Goal: Transaction & Acquisition: Purchase product/service

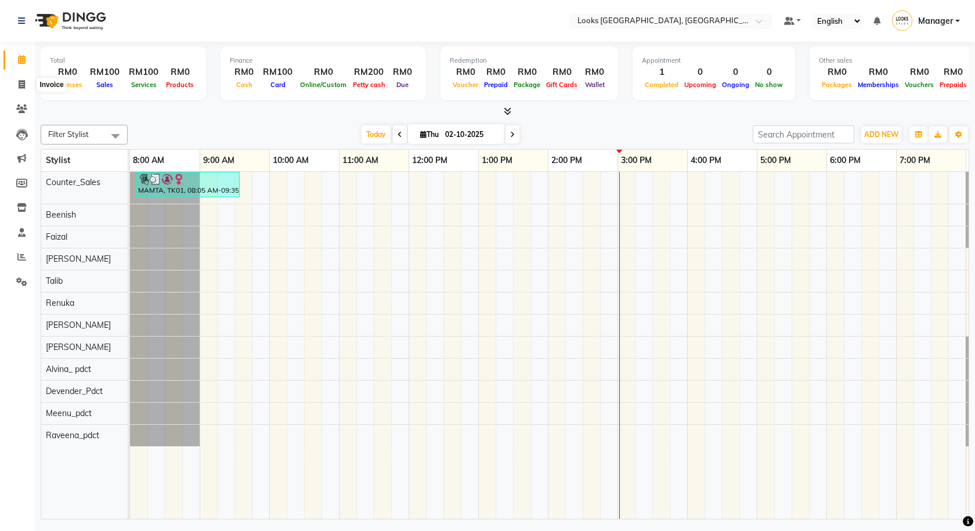
click at [20, 80] on icon at bounding box center [22, 84] width 6 height 9
select select "8109"
select select "service"
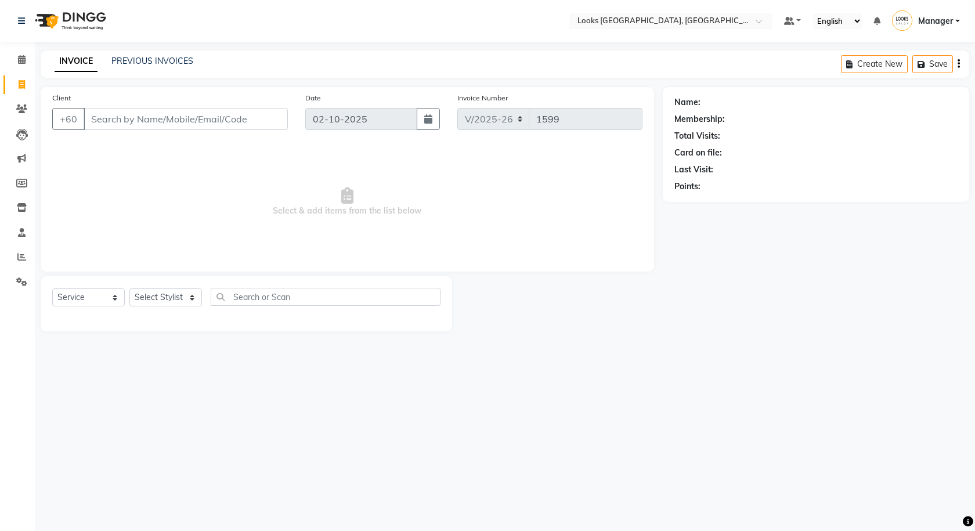
click at [238, 96] on div "Client +60" at bounding box center [170, 116] width 253 height 48
click at [166, 299] on select "Select Stylist Alvina_ pdct Awaiz_Mgr Beenish Counter_Sales [PERSON_NAME] Deven…" at bounding box center [165, 297] width 73 height 18
click at [211, 114] on input "Client" at bounding box center [186, 119] width 204 height 22
click at [210, 114] on input "Client" at bounding box center [186, 119] width 204 height 22
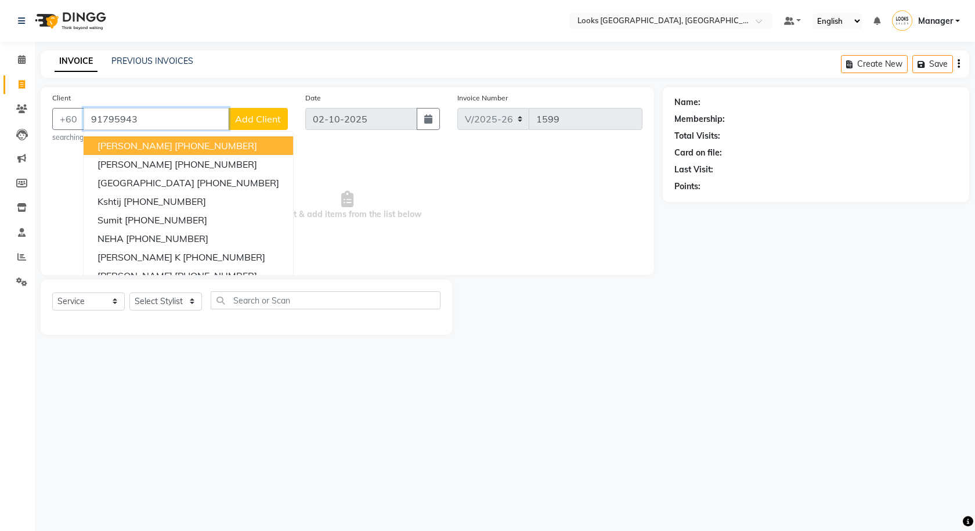
type input "91795943"
click at [249, 114] on span "Add Client" at bounding box center [258, 119] width 46 height 12
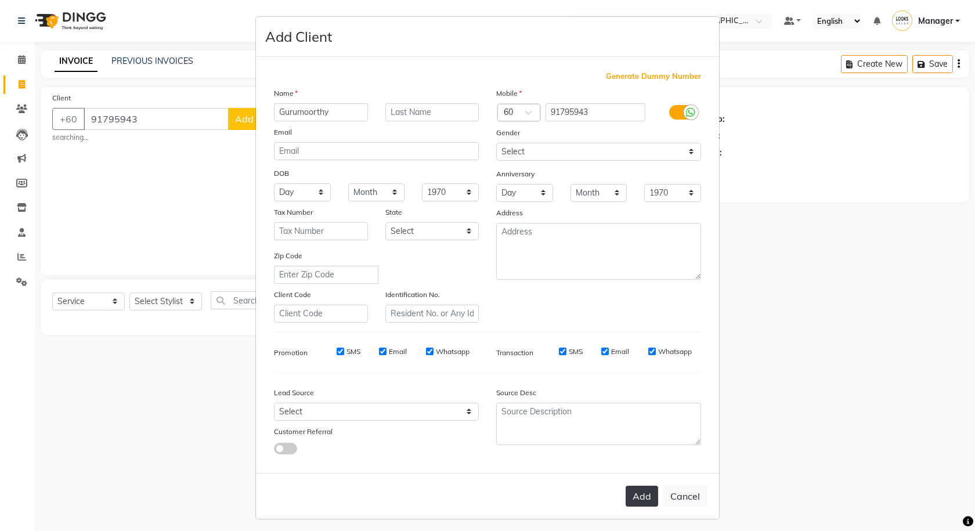
type input "Gurumoorthy"
click at [651, 498] on button "Add" at bounding box center [641, 496] width 32 height 21
select select
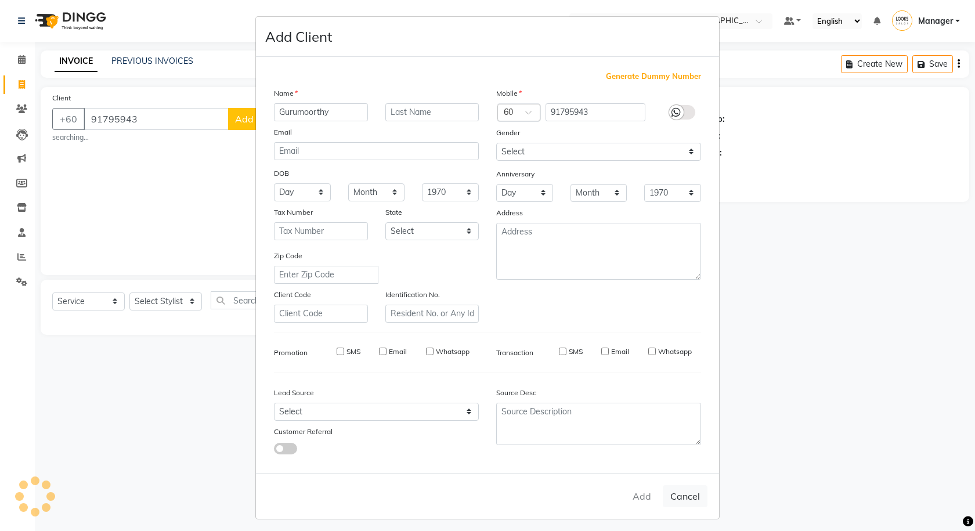
select select
checkbox input "false"
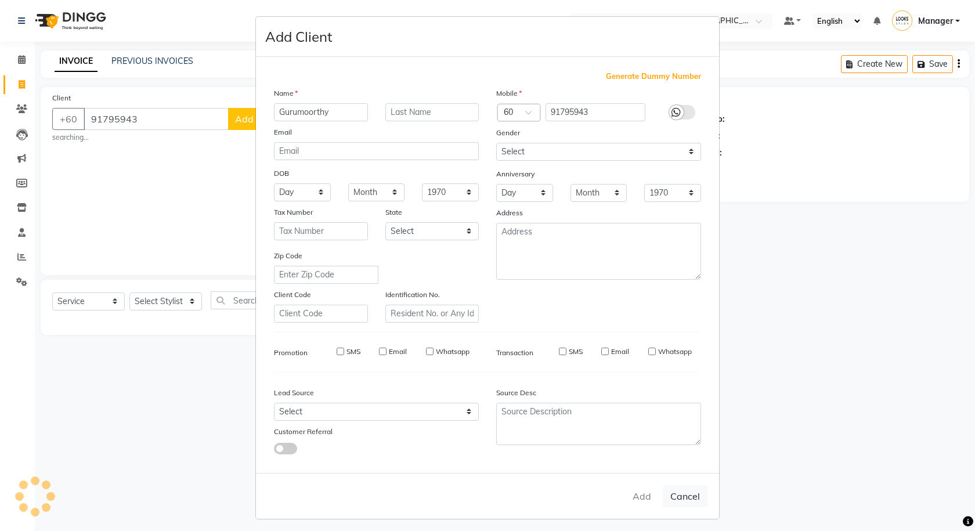
checkbox input "false"
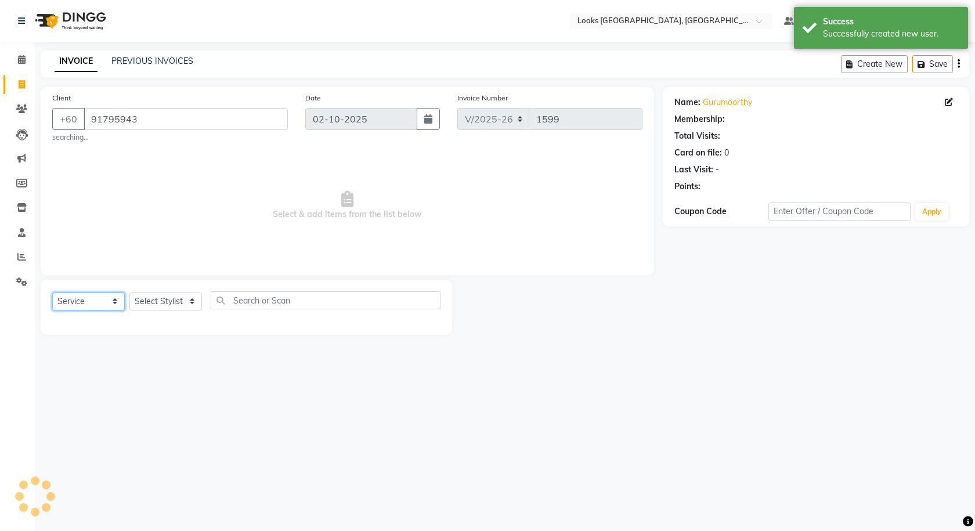
select select "1: Object"
click at [105, 307] on select "Select Service Product Membership Package Voucher Prepaid Gift Card" at bounding box center [88, 301] width 73 height 18
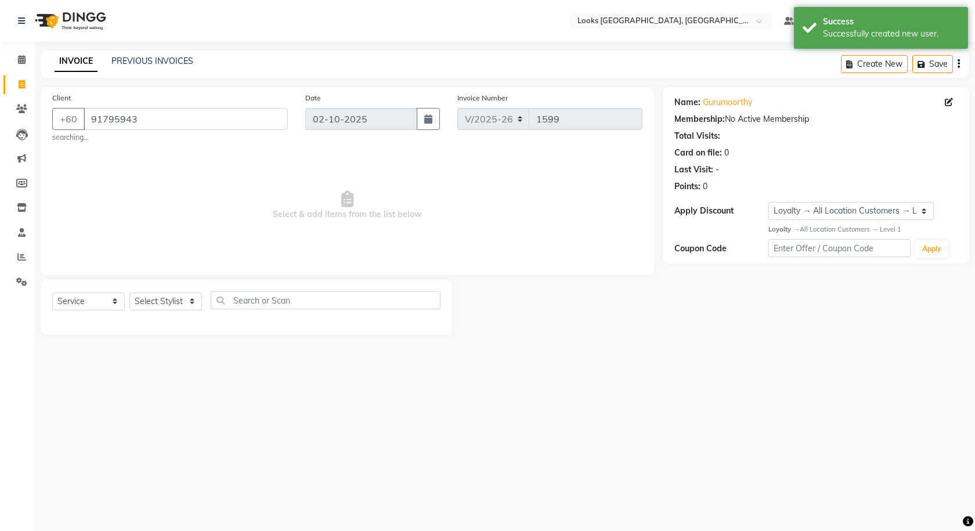
click at [169, 312] on div "Select Service Product Membership Package Voucher Prepaid Gift Card Select Styl…" at bounding box center [246, 304] width 388 height 27
click at [163, 307] on select "Select Stylist Alvina_ pdct Awaiz_Mgr Beenish Counter_Sales [PERSON_NAME] Deven…" at bounding box center [165, 301] width 73 height 18
select select "75497"
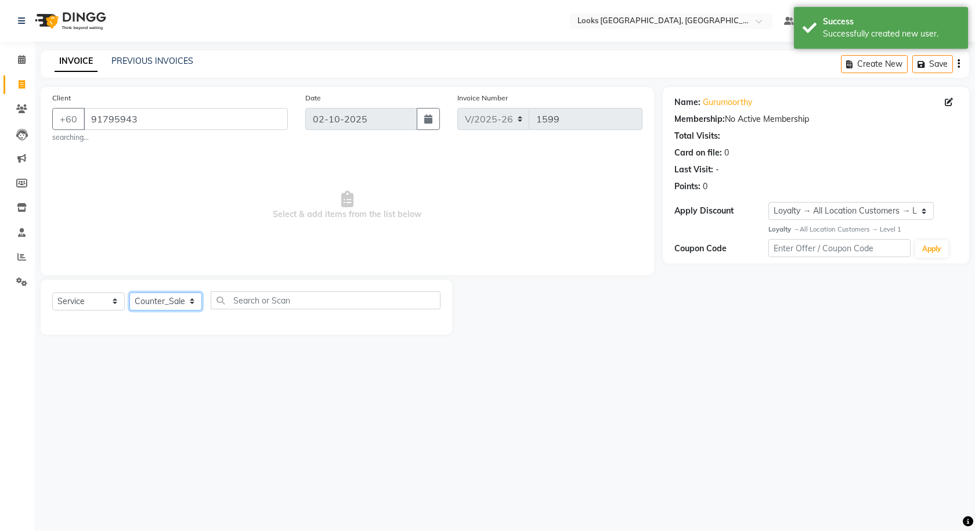
click at [129, 292] on select "Select Stylist Alvina_ pdct Awaiz_Mgr Beenish Counter_Sales [PERSON_NAME] Deven…" at bounding box center [165, 301] width 73 height 18
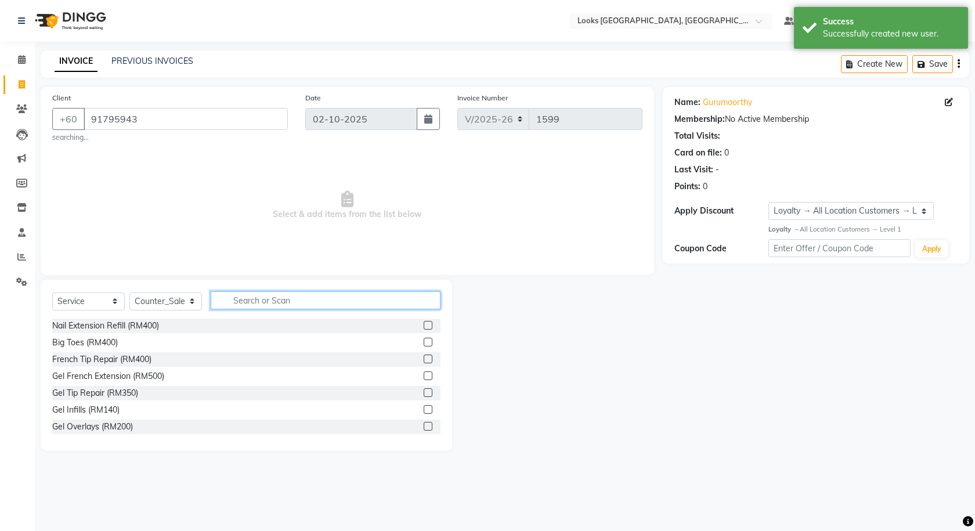
click at [259, 300] on input "text" at bounding box center [326, 300] width 230 height 18
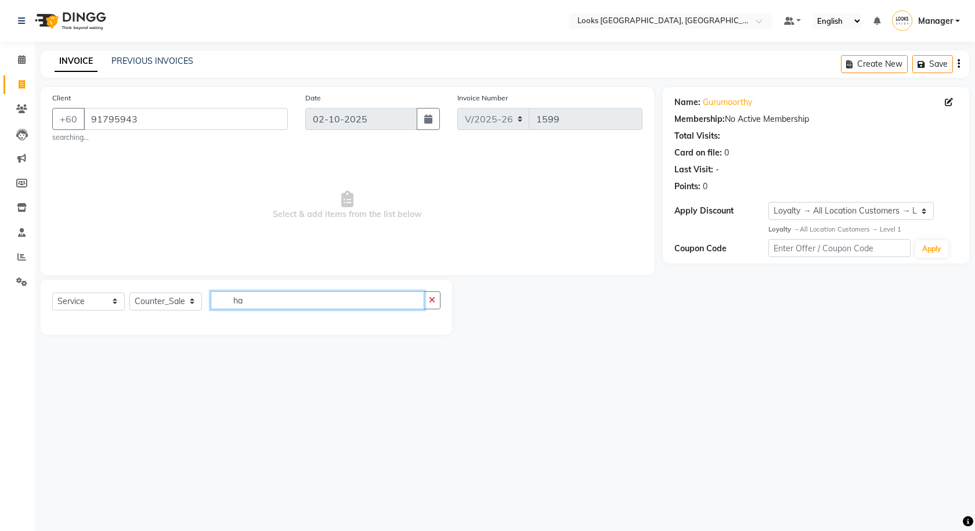
type input "h"
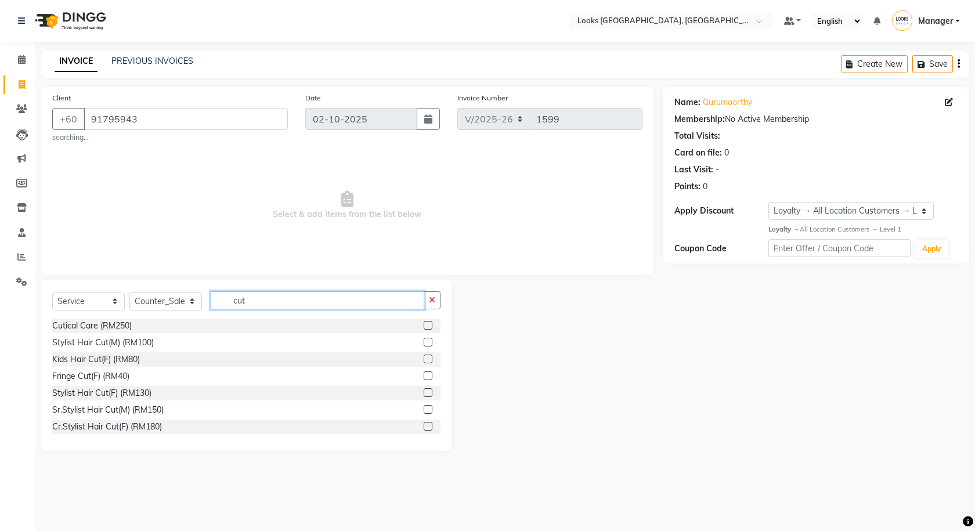
type input "cut"
click at [423, 345] on label at bounding box center [427, 342] width 9 height 9
click at [423, 345] on input "checkbox" at bounding box center [427, 343] width 8 height 8
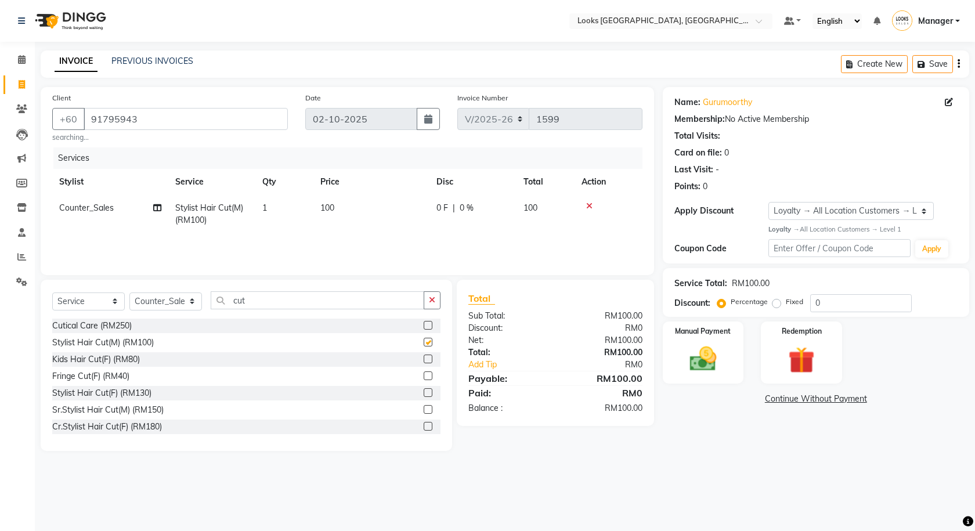
checkbox input "false"
click at [344, 220] on td "100" at bounding box center [371, 214] width 116 height 38
select select "75497"
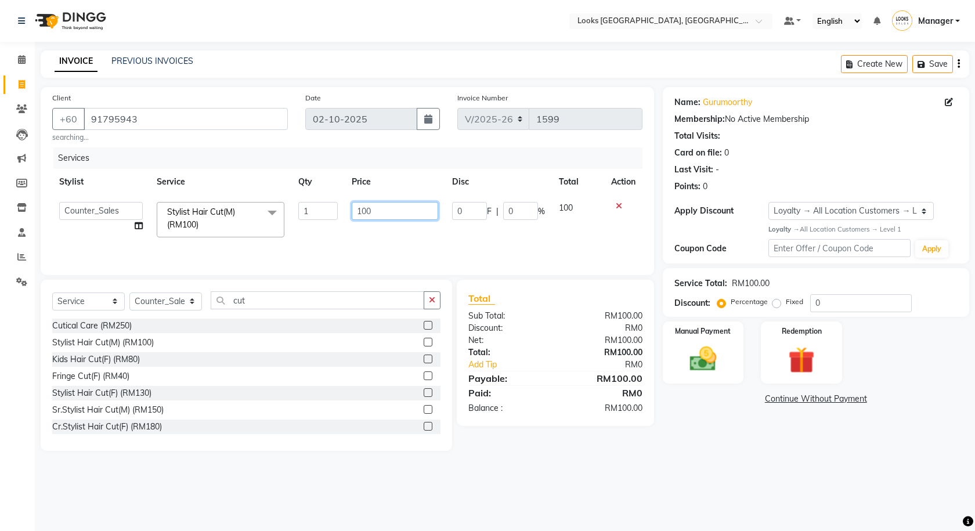
drag, startPoint x: 389, startPoint y: 212, endPoint x: 353, endPoint y: 213, distance: 36.0
click at [353, 213] on input "100" at bounding box center [395, 211] width 86 height 18
type input "59"
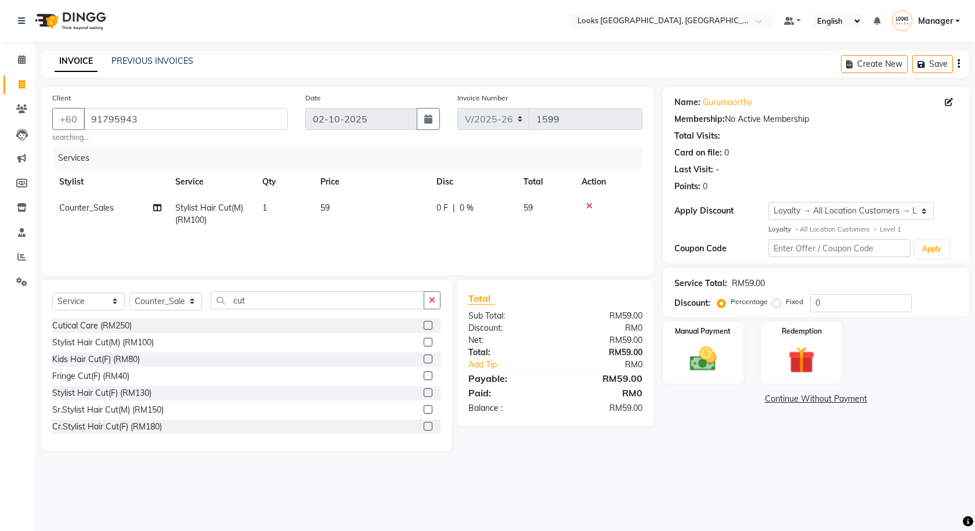
click at [314, 311] on div "Select Service Product Membership Package Voucher Prepaid Gift Card Select Styl…" at bounding box center [246, 304] width 388 height 27
click at [309, 300] on input "cut" at bounding box center [317, 300] width 213 height 18
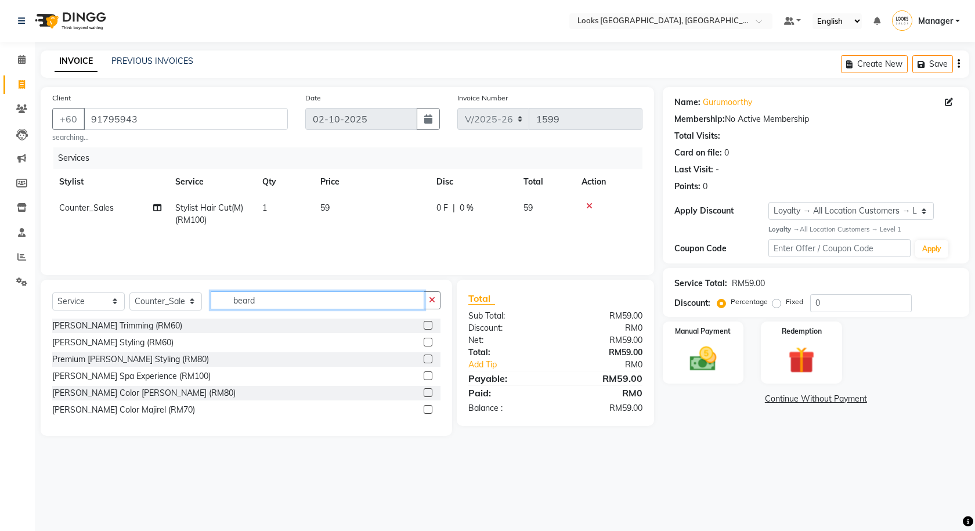
type input "beard"
click at [426, 328] on label at bounding box center [427, 325] width 9 height 9
click at [426, 328] on input "checkbox" at bounding box center [427, 326] width 8 height 8
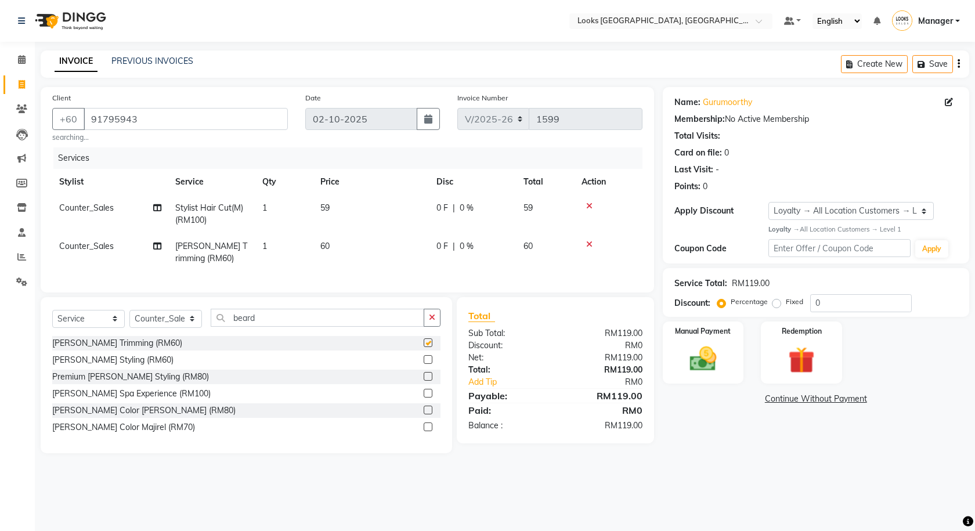
checkbox input "false"
click at [352, 239] on td "60" at bounding box center [371, 252] width 116 height 38
select select "75497"
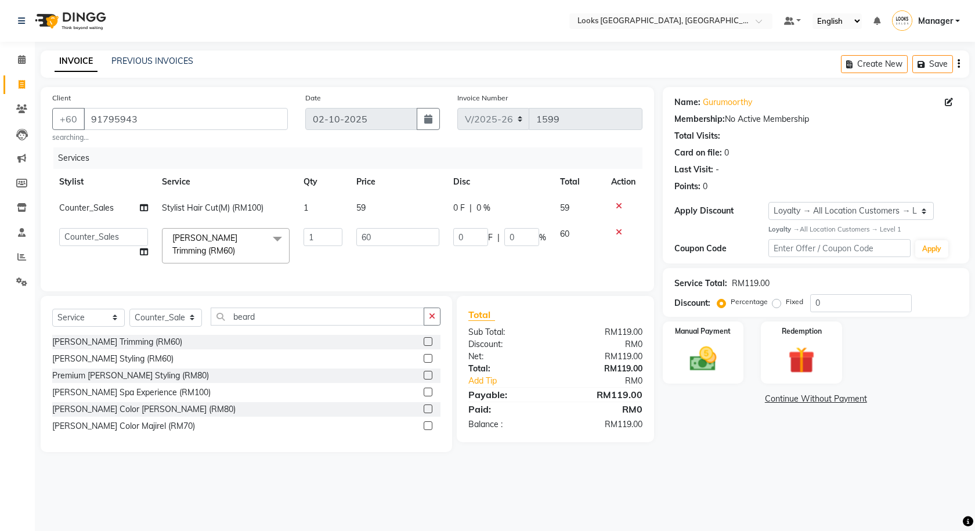
click at [352, 239] on td "60" at bounding box center [397, 245] width 97 height 49
click at [389, 237] on input "60" at bounding box center [397, 237] width 83 height 18
type input "39"
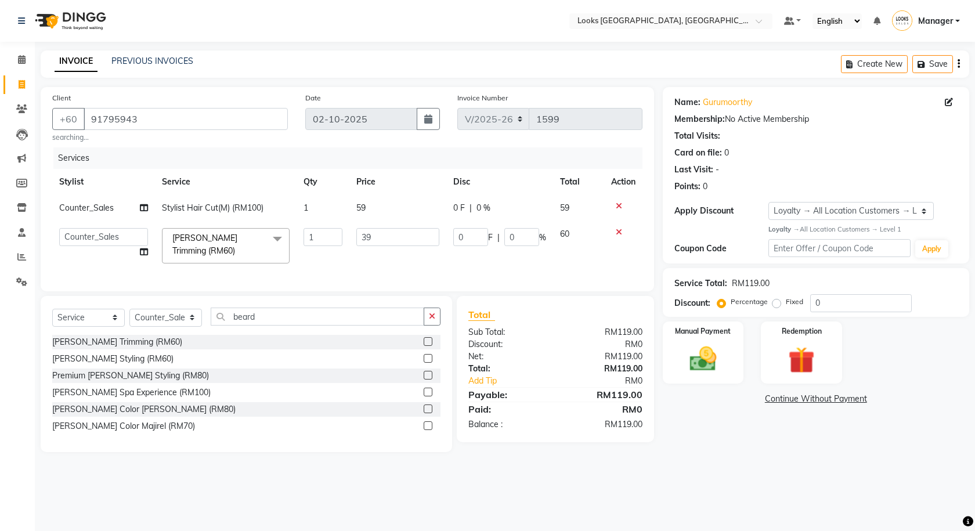
click at [697, 420] on div "Name: [PERSON_NAME] Membership: No Active Membership Total Visits: Card on file…" at bounding box center [819, 269] width 315 height 365
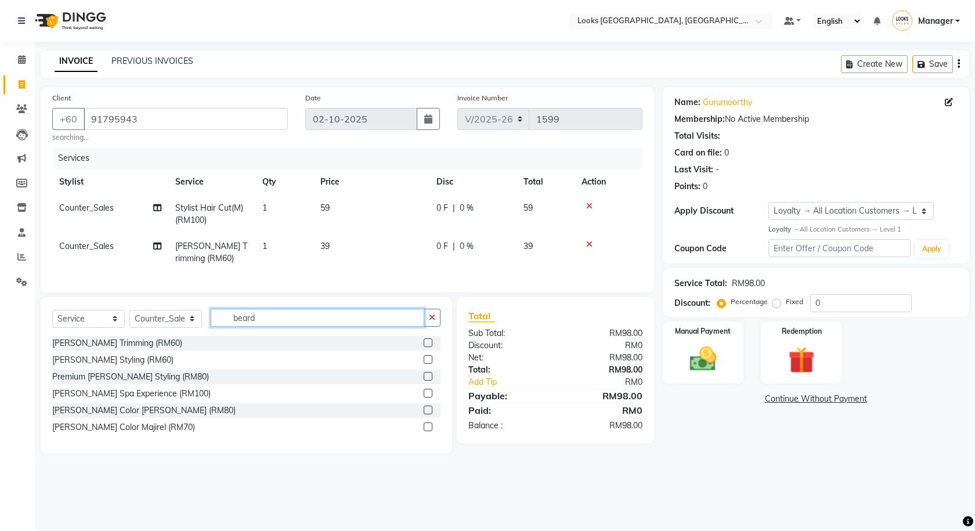
click at [269, 321] on input "beard" at bounding box center [317, 318] width 213 height 18
type input "touch up"
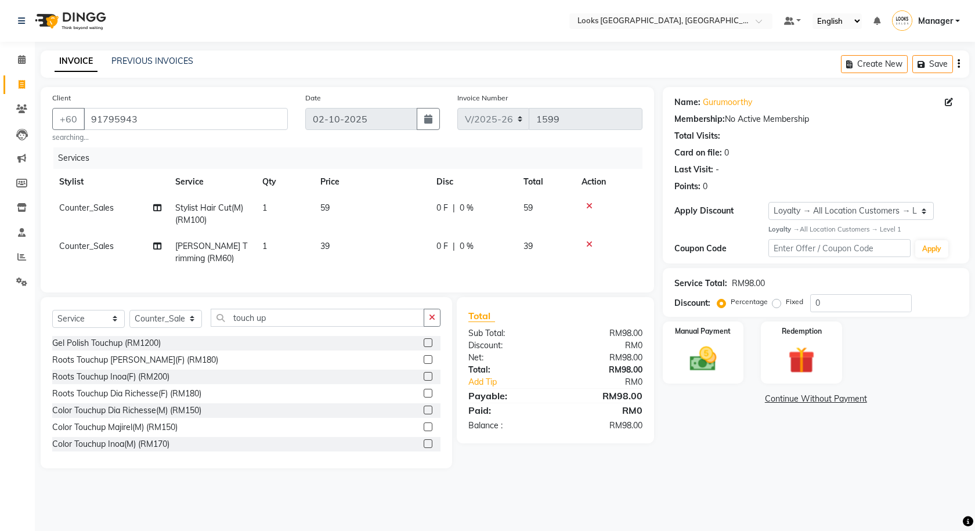
click at [423, 381] on label at bounding box center [427, 376] width 9 height 9
click at [423, 381] on input "checkbox" at bounding box center [427, 377] width 8 height 8
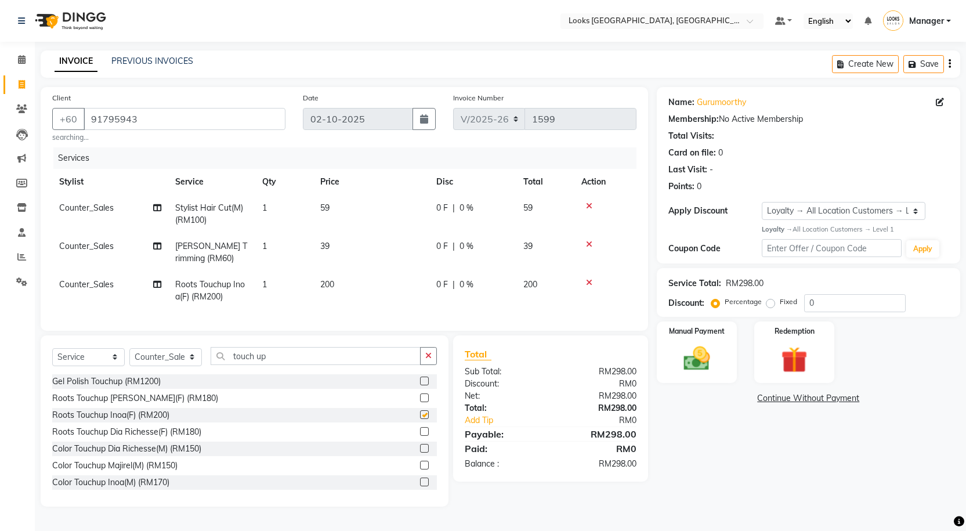
checkbox input "false"
click at [285, 365] on input "touch up" at bounding box center [316, 356] width 210 height 18
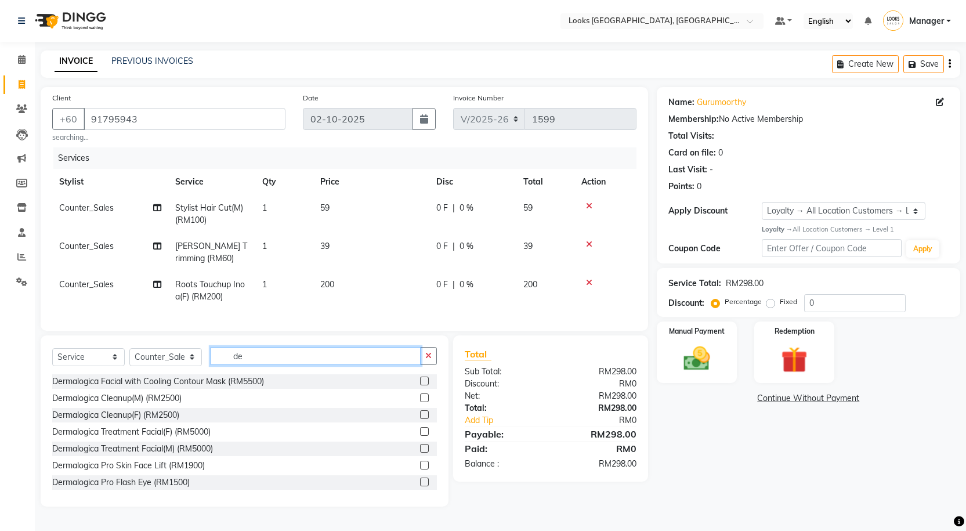
type input "d"
type input "dermalog"
click at [420, 436] on label at bounding box center [424, 431] width 9 height 9
click at [420, 436] on input "checkbox" at bounding box center [424, 432] width 8 height 8
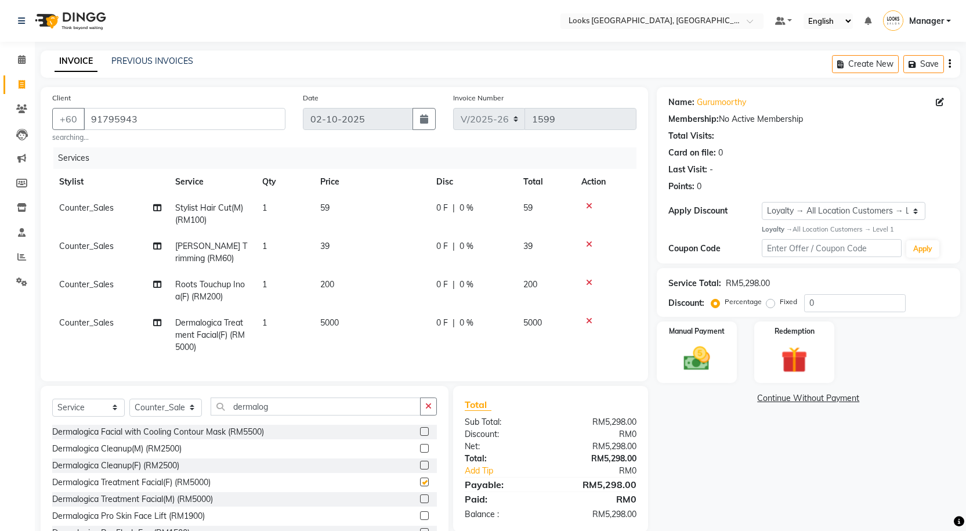
checkbox input "false"
click at [355, 319] on td "5000" at bounding box center [371, 335] width 116 height 50
select select "75497"
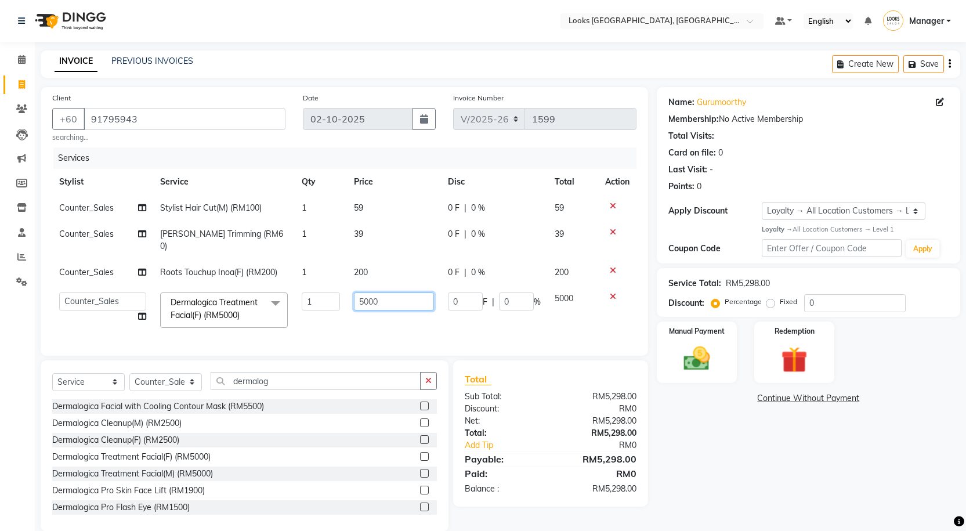
drag, startPoint x: 389, startPoint y: 291, endPoint x: 347, endPoint y: 287, distance: 41.3
click at [347, 288] on td "5000" at bounding box center [394, 309] width 95 height 49
click at [367, 292] on input "number" at bounding box center [394, 301] width 81 height 18
type input "439"
click at [759, 448] on div "Name: [PERSON_NAME] Membership: No Active Membership Total Visits: Card on file…" at bounding box center [813, 309] width 312 height 444
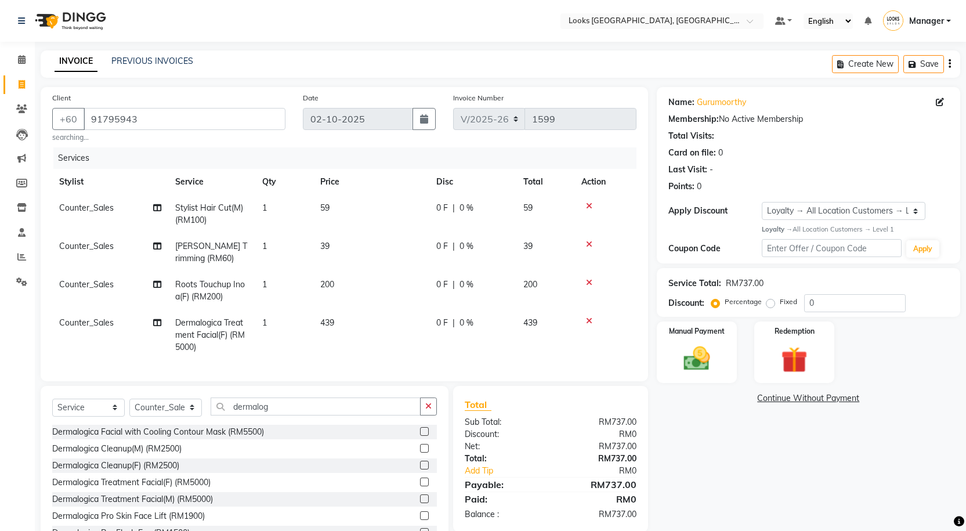
click at [405, 298] on td "200" at bounding box center [371, 290] width 116 height 38
select select "75497"
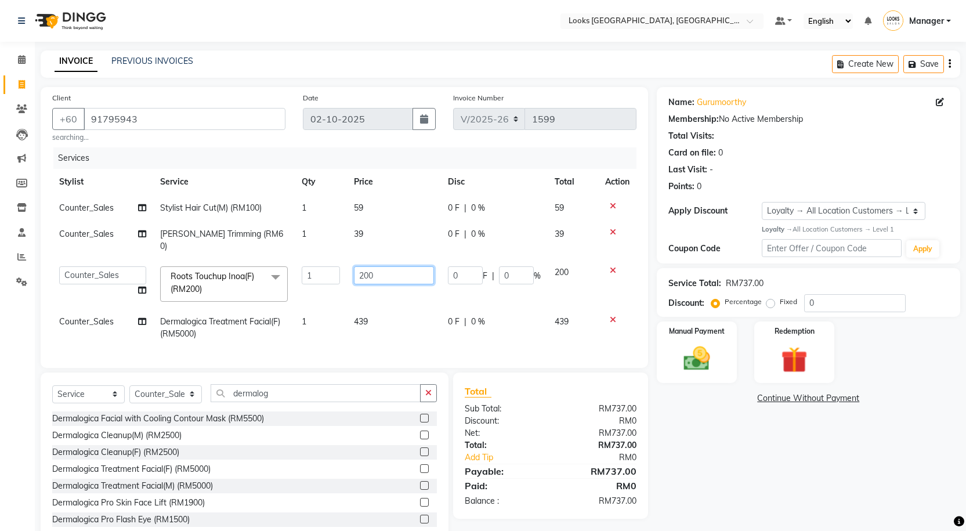
drag, startPoint x: 401, startPoint y: 258, endPoint x: 351, endPoint y: 258, distance: 50.5
click at [351, 259] on td "200" at bounding box center [394, 283] width 95 height 49
type input "180"
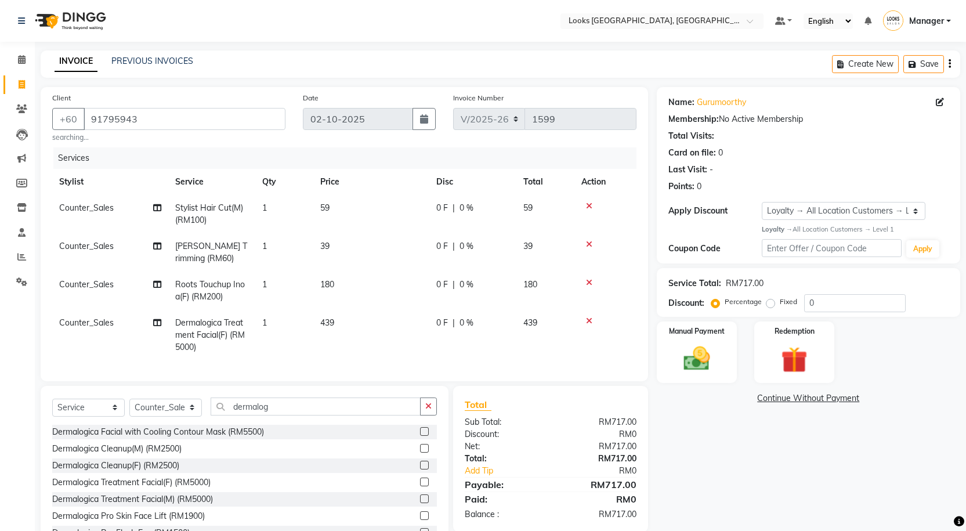
click at [686, 423] on div "Name: [PERSON_NAME] Membership: No Active Membership Total Visits: Card on file…" at bounding box center [813, 322] width 312 height 470
click at [417, 410] on input "dermalog" at bounding box center [316, 406] width 210 height 18
click at [424, 412] on button "button" at bounding box center [428, 406] width 17 height 18
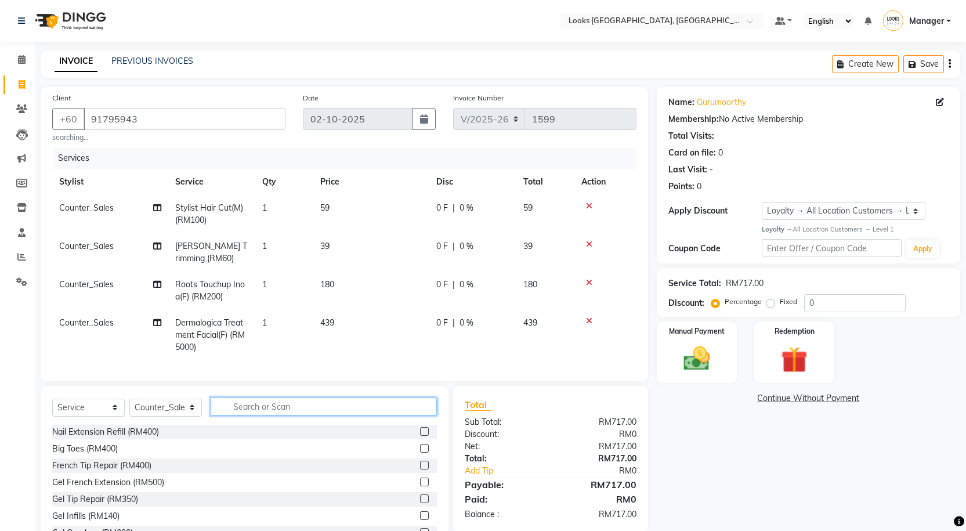
click at [376, 414] on input "text" at bounding box center [324, 406] width 226 height 18
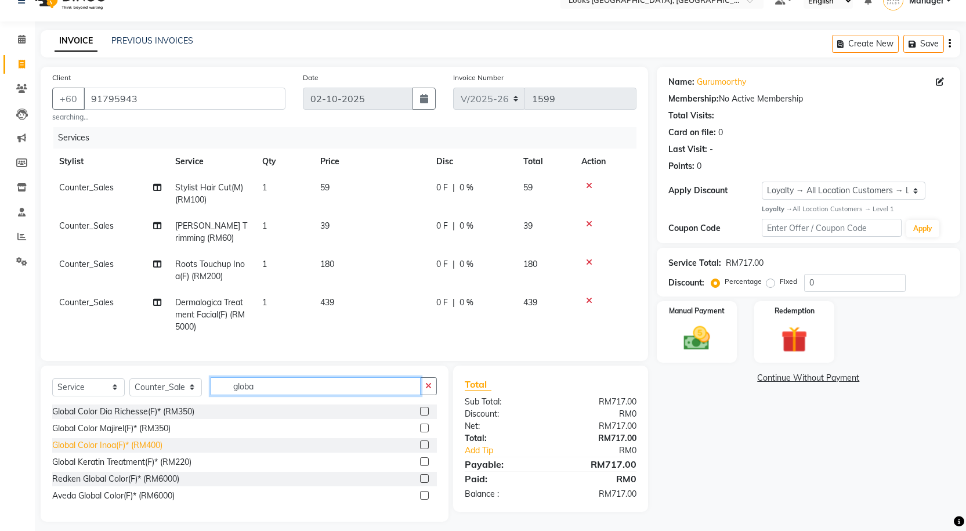
scroll to position [37, 0]
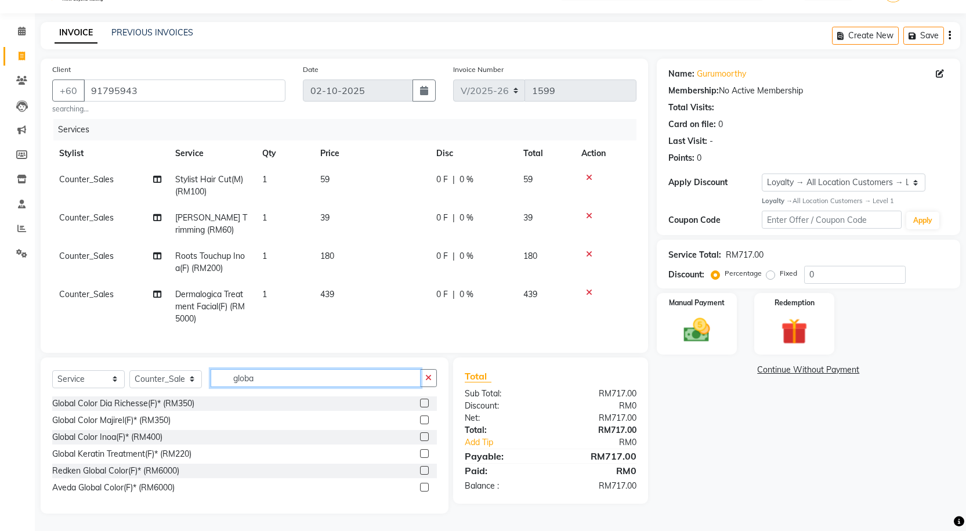
type input "globa"
click at [423, 435] on label at bounding box center [424, 436] width 9 height 9
click at [423, 435] on input "checkbox" at bounding box center [424, 437] width 8 height 8
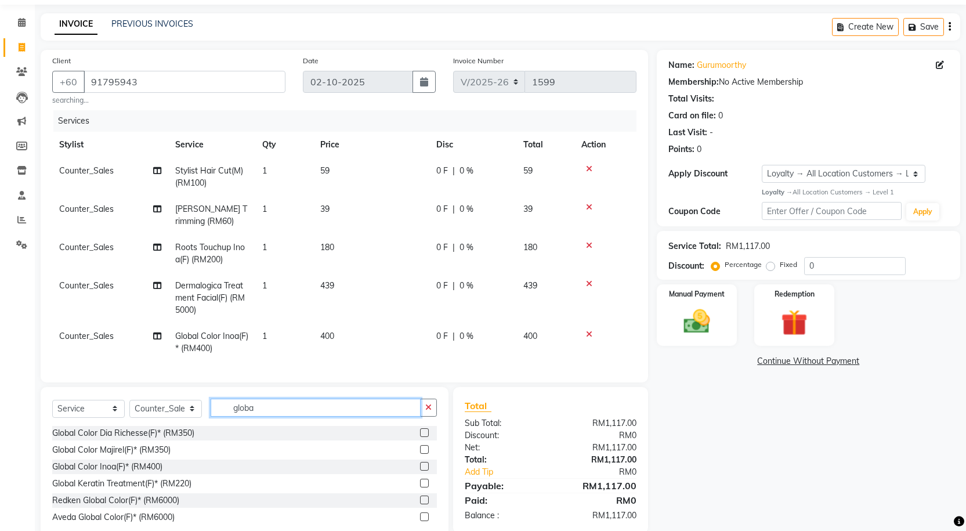
checkbox input "false"
click at [298, 410] on input "globa" at bounding box center [316, 408] width 210 height 18
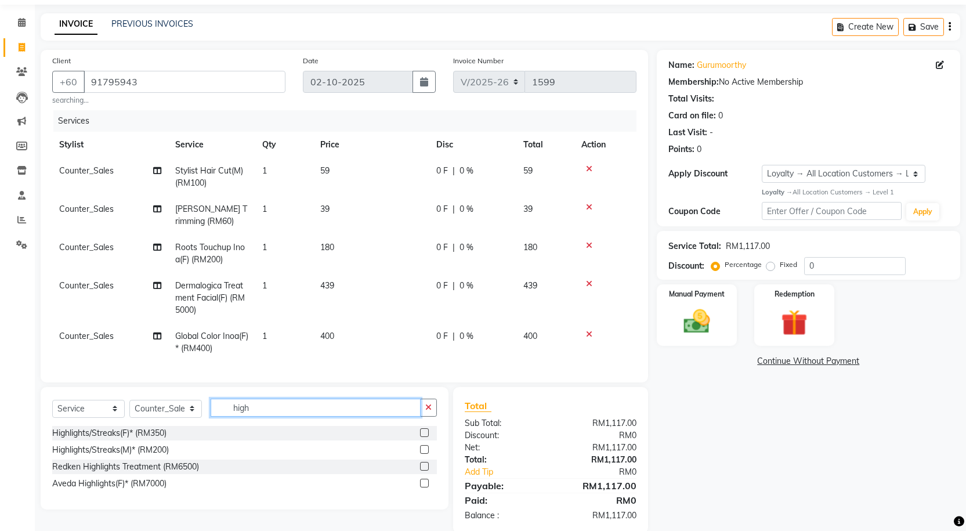
type input "high"
click at [428, 437] on label at bounding box center [424, 432] width 9 height 9
click at [428, 437] on input "checkbox" at bounding box center [424, 433] width 8 height 8
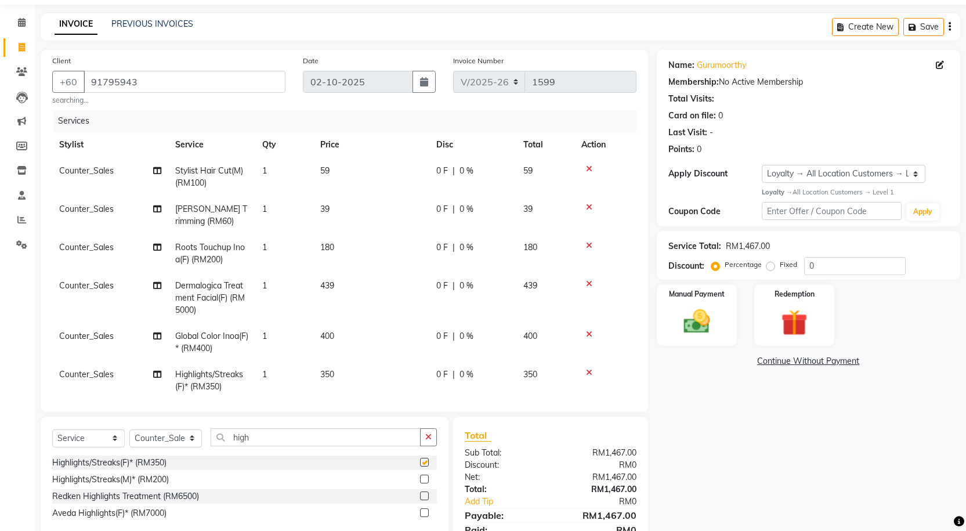
checkbox input "false"
click at [371, 325] on td "400" at bounding box center [371, 342] width 116 height 38
select select "75497"
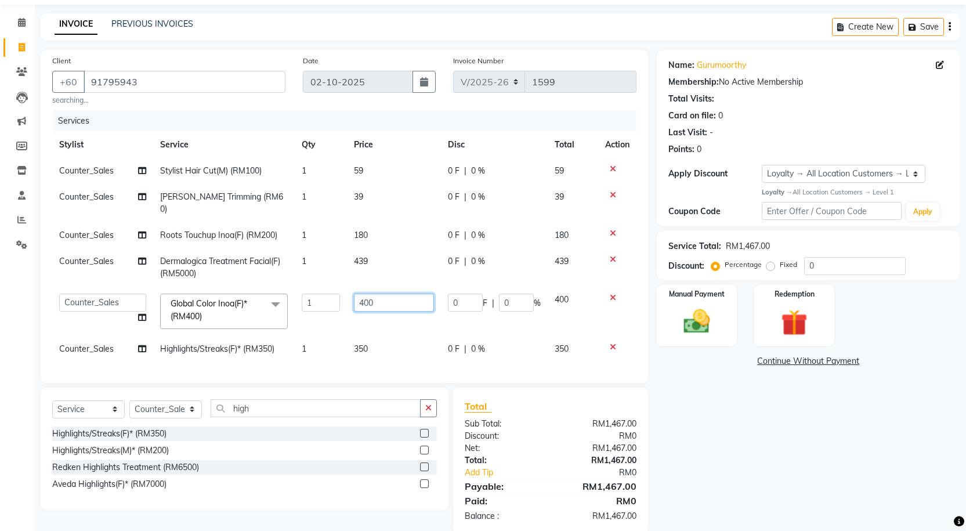
drag, startPoint x: 381, startPoint y: 296, endPoint x: 356, endPoint y: 297, distance: 24.4
click at [356, 297] on input "400" at bounding box center [394, 303] width 81 height 18
type input "350"
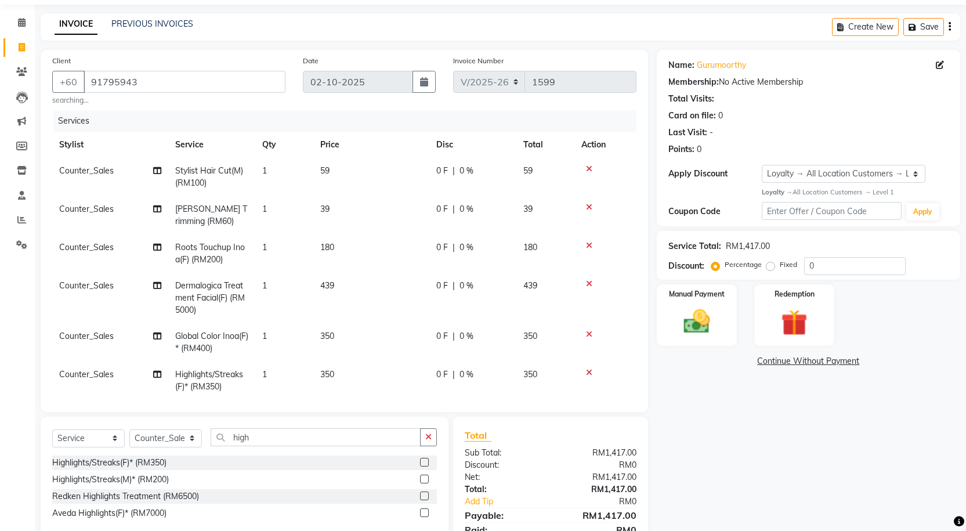
click at [401, 329] on tbody "Counter_Sales Stylist Hair Cut(M) (RM100) 1 59 0 F | 0 % 59 Counter_Sales [PERS…" at bounding box center [344, 279] width 584 height 242
click at [357, 375] on td "350" at bounding box center [371, 380] width 116 height 38
select select "75497"
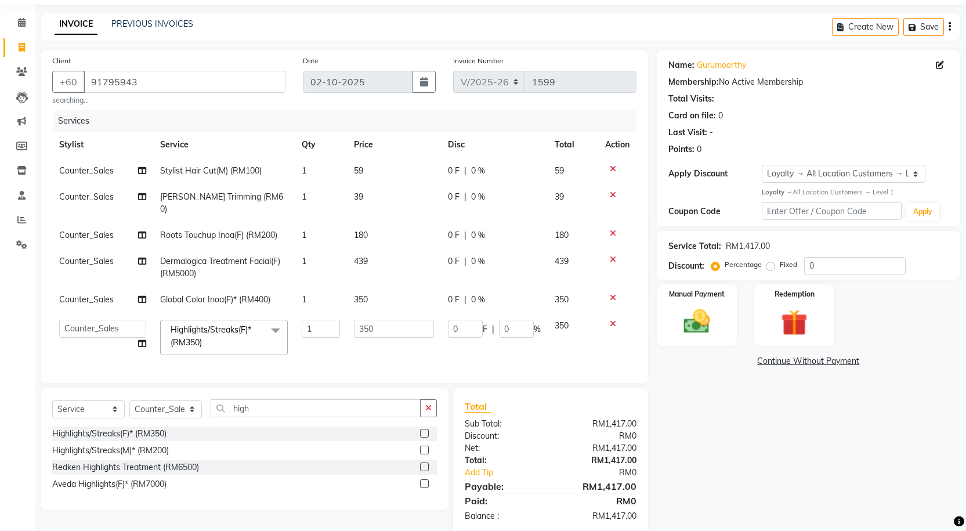
click at [766, 464] on div "Name: [PERSON_NAME] Membership: No Active Membership Total Visits: Card on file…" at bounding box center [813, 292] width 312 height 484
click at [679, 450] on div "Name: [PERSON_NAME] Membership: No Active Membership Total Visits: Card on file…" at bounding box center [813, 292] width 312 height 484
click at [680, 423] on div "Name: [PERSON_NAME] Membership: No Active Membership Total Visits: Card on file…" at bounding box center [813, 292] width 312 height 484
click at [380, 338] on td "350" at bounding box center [394, 337] width 95 height 49
click at [715, 413] on div "Name: [PERSON_NAME] Membership: No Active Membership Total Visits: Card on file…" at bounding box center [813, 292] width 312 height 484
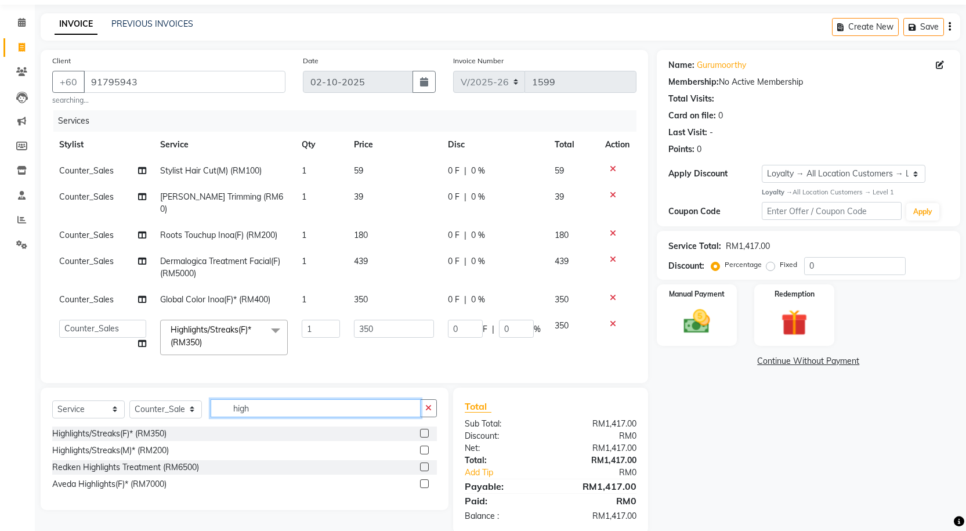
click at [332, 411] on input "high" at bounding box center [316, 408] width 210 height 18
click at [330, 408] on input "high" at bounding box center [316, 408] width 210 height 18
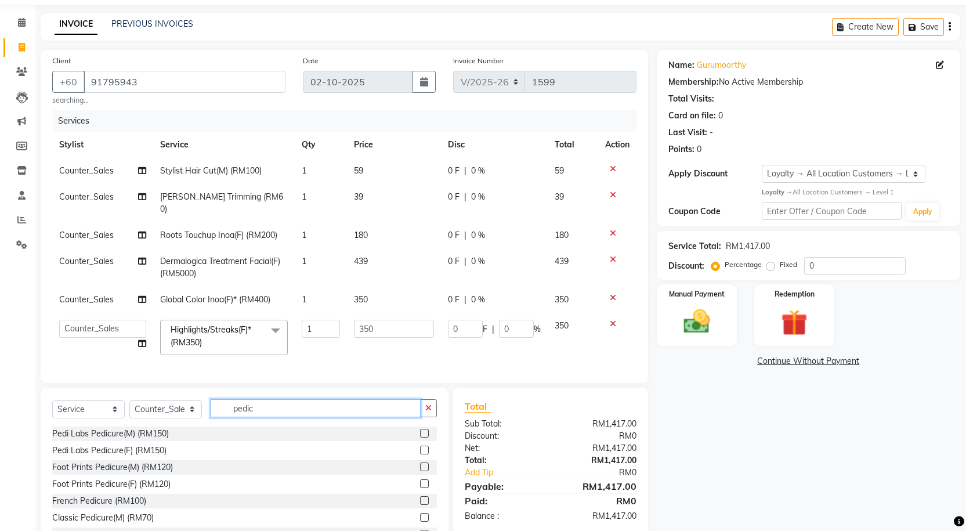
type input "pedic"
click at [421, 429] on div at bounding box center [428, 433] width 17 height 15
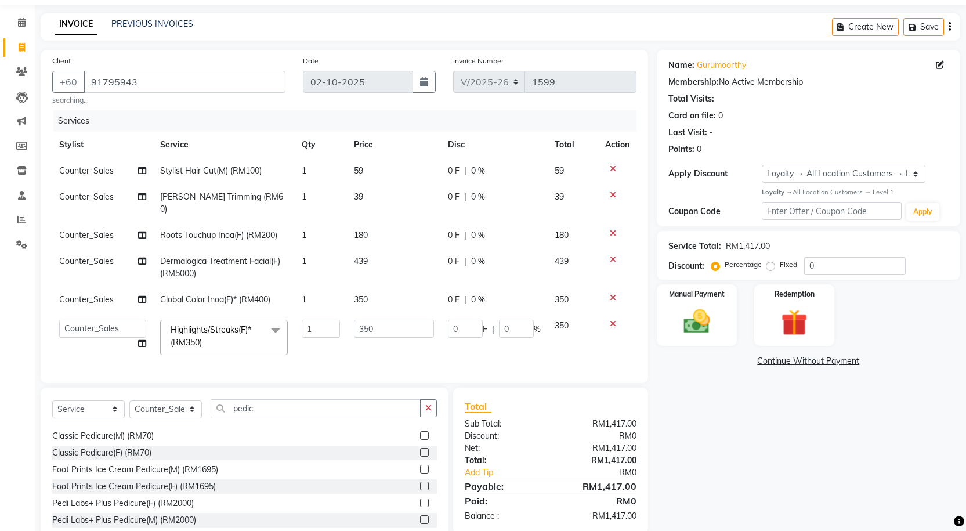
scroll to position [86, 0]
click at [420, 446] on label at bounding box center [424, 448] width 9 height 9
click at [420, 446] on input "checkbox" at bounding box center [424, 449] width 8 height 8
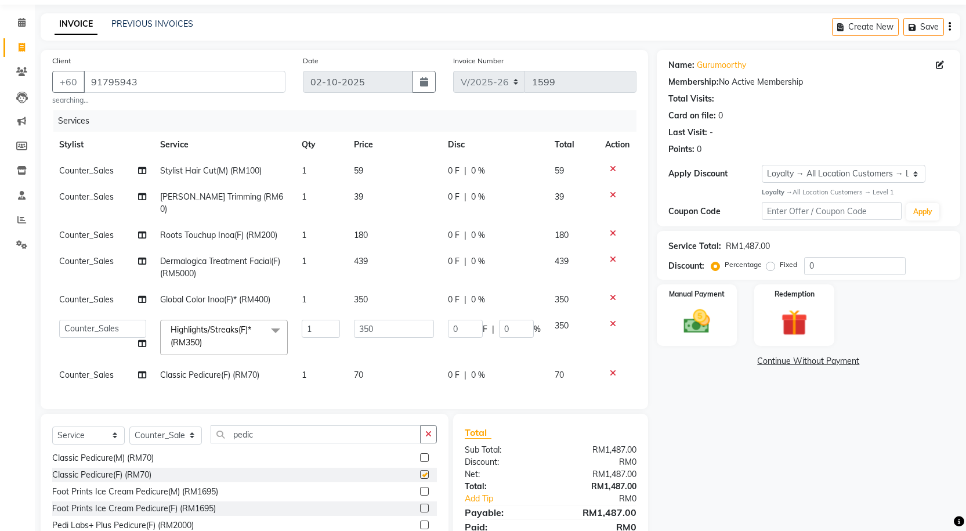
checkbox input "false"
click at [375, 370] on td "70" at bounding box center [394, 375] width 95 height 26
select select "75497"
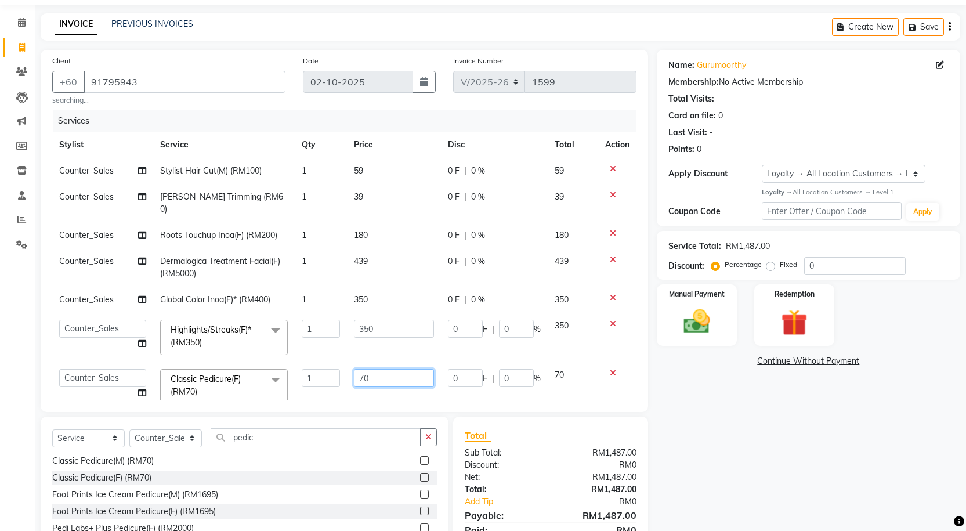
drag, startPoint x: 384, startPoint y: 361, endPoint x: 359, endPoint y: 364, distance: 25.7
click at [359, 369] on input "70" at bounding box center [394, 378] width 81 height 18
type input "7"
type input "59"
click at [769, 453] on div "Name: [PERSON_NAME] Membership: No Active Membership Total Visits: Card on file…" at bounding box center [813, 319] width 312 height 538
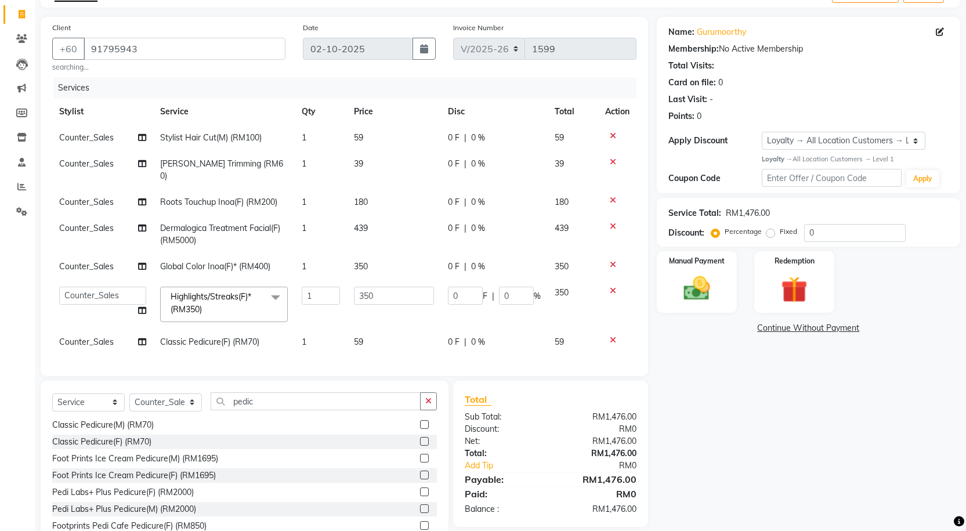
scroll to position [96, 0]
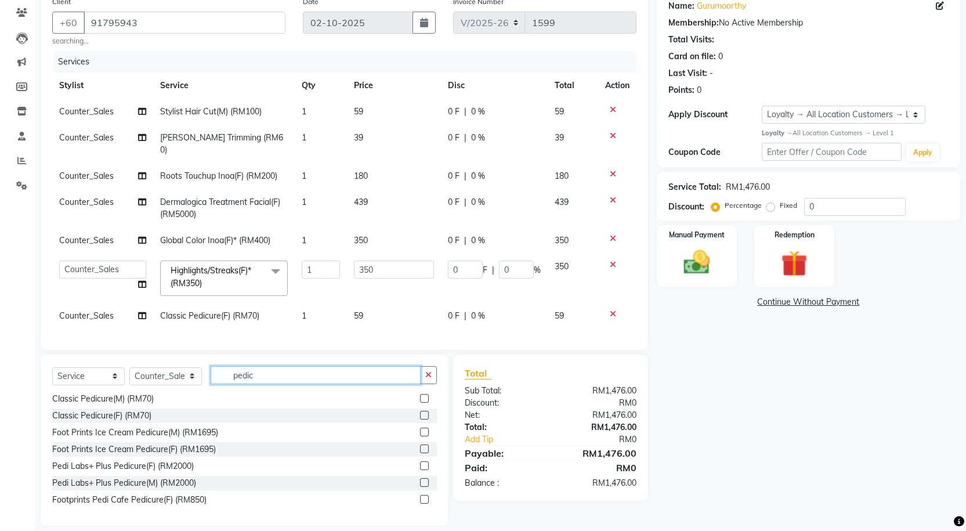
click at [307, 368] on input "pedic" at bounding box center [316, 375] width 210 height 18
click at [305, 368] on input "pedic" at bounding box center [316, 375] width 210 height 18
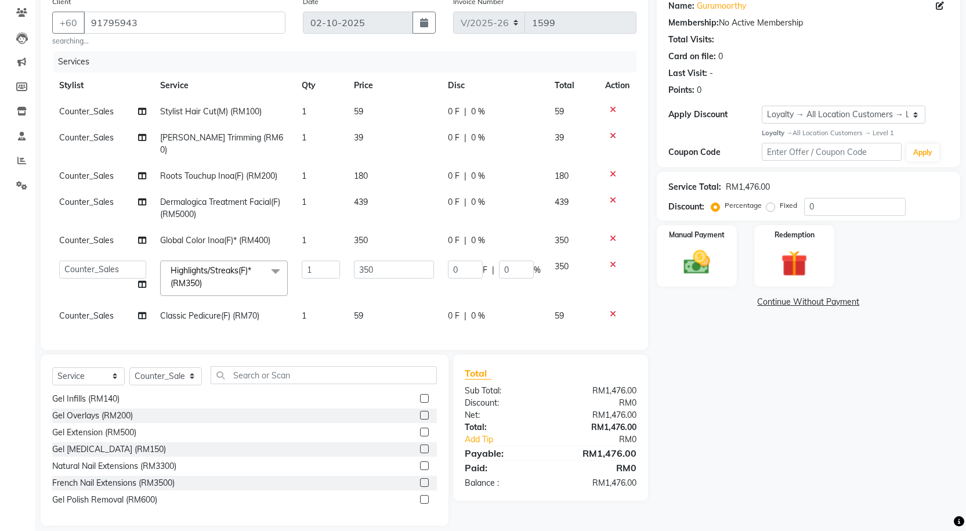
click at [751, 410] on div "Name: [PERSON_NAME] Membership: No Active Membership Total Visits: Card on file…" at bounding box center [813, 258] width 312 height 535
click at [698, 429] on div "Name: [PERSON_NAME] Membership: No Active Membership Total Visits: Card on file…" at bounding box center [813, 258] width 312 height 535
click at [373, 227] on td "350" at bounding box center [394, 240] width 95 height 26
select select "75497"
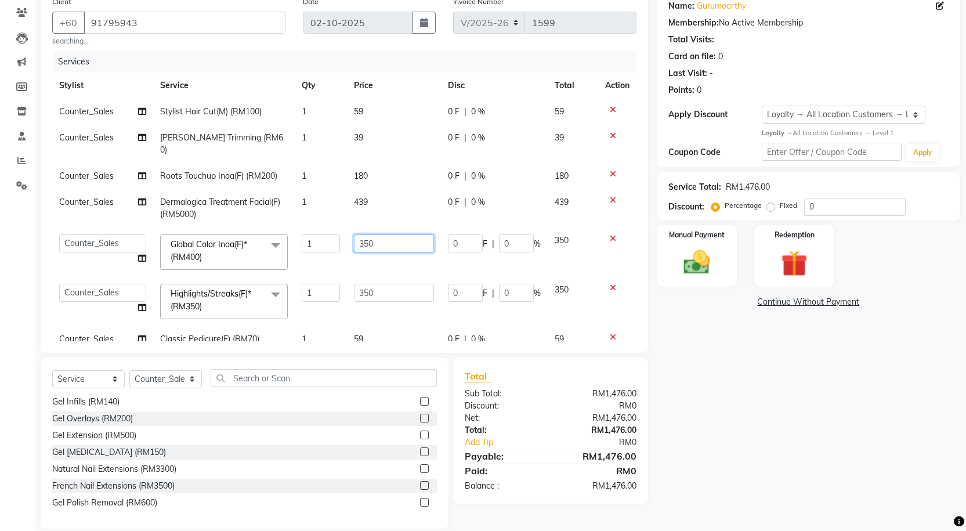
drag, startPoint x: 382, startPoint y: 229, endPoint x: 330, endPoint y: 231, distance: 51.7
click at [330, 231] on tr "Alvina_ pdct Awaiz_Mgr Beenish Counter_Sales [PERSON_NAME] Devender_Pdct Faizal…" at bounding box center [344, 251] width 584 height 49
click at [748, 334] on div "Name: [PERSON_NAME] Membership: No Active Membership Total Visits: Card on file…" at bounding box center [813, 260] width 312 height 538
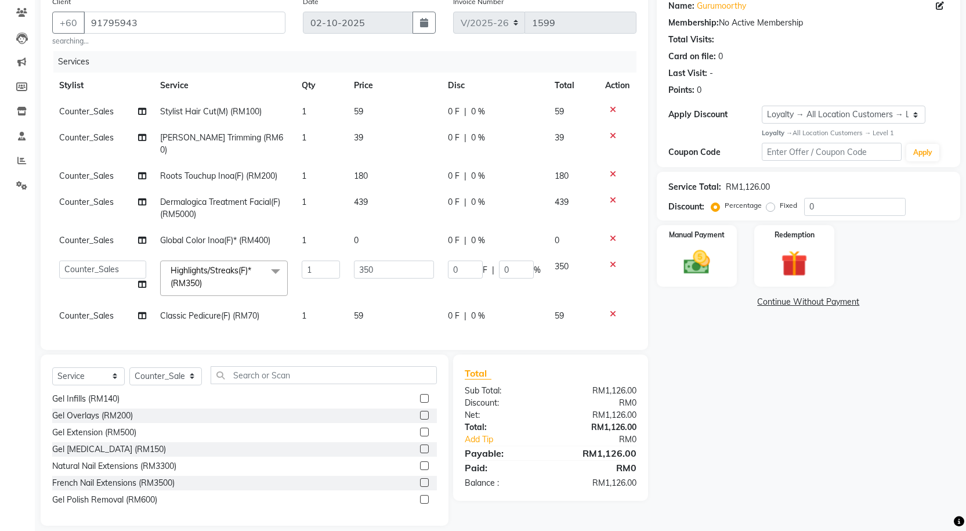
click at [407, 227] on td "0" at bounding box center [394, 240] width 95 height 26
select select "75497"
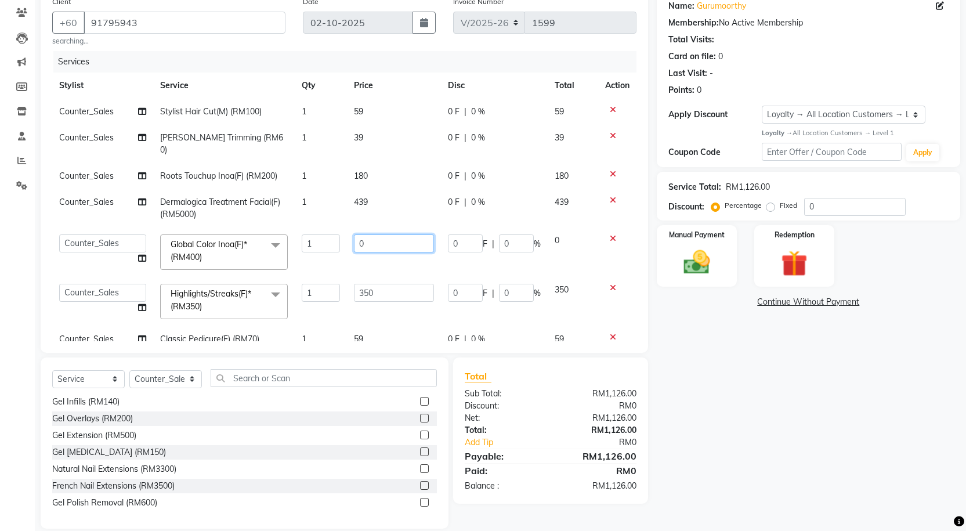
click at [400, 234] on input "0" at bounding box center [394, 243] width 81 height 18
type input "350"
click at [724, 393] on div "Name: [PERSON_NAME] Membership: No Active Membership Total Visits: Card on file…" at bounding box center [813, 260] width 312 height 538
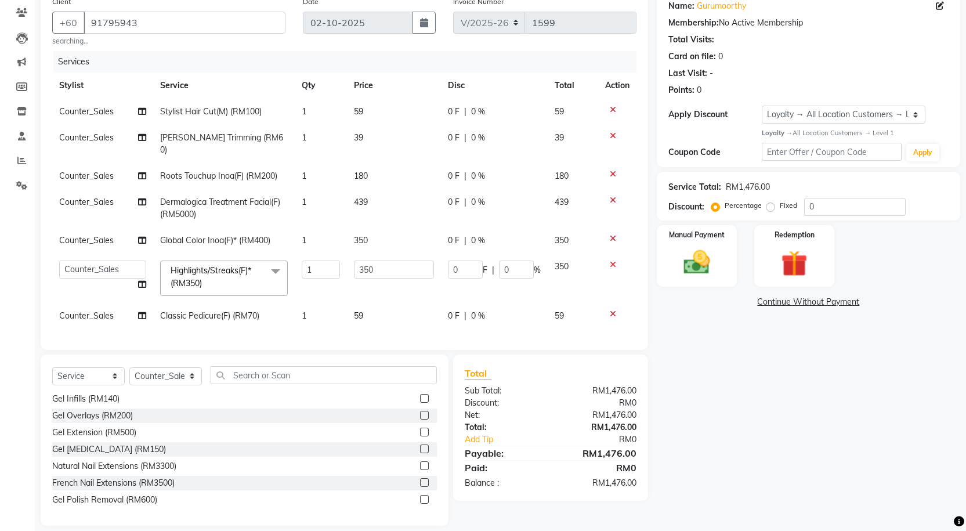
click at [716, 223] on div "Name: [PERSON_NAME] Membership: No Active Membership Total Visits: Card on file…" at bounding box center [813, 258] width 312 height 535
click at [718, 239] on label "Manual Payment" at bounding box center [697, 234] width 58 height 11
drag, startPoint x: 798, startPoint y: 300, endPoint x: 798, endPoint y: 312, distance: 11.0
click at [799, 302] on span "CARD" at bounding box center [804, 302] width 25 height 13
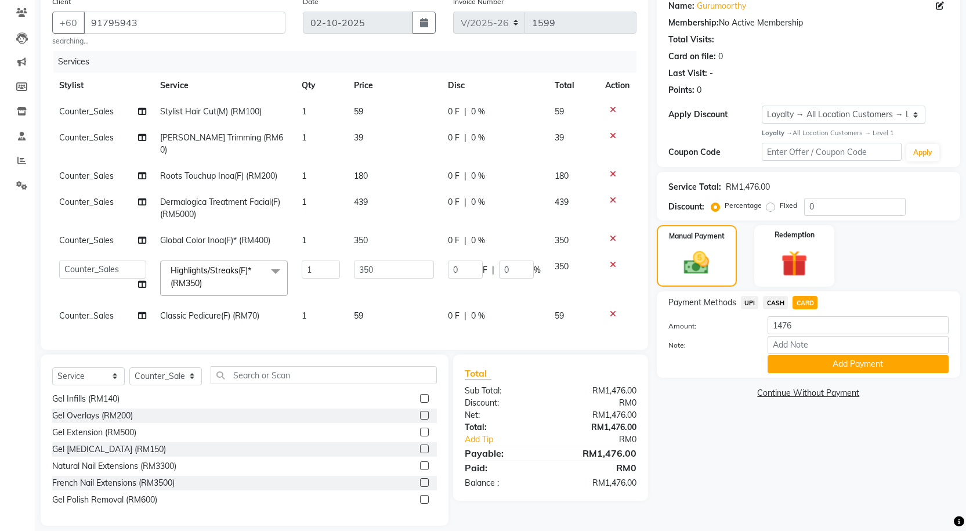
click at [810, 354] on div "Note:" at bounding box center [809, 346] width 298 height 20
click at [811, 341] on input "Note:" at bounding box center [857, 345] width 181 height 18
type input "4902"
click at [792, 360] on button "Add Payment" at bounding box center [857, 364] width 181 height 18
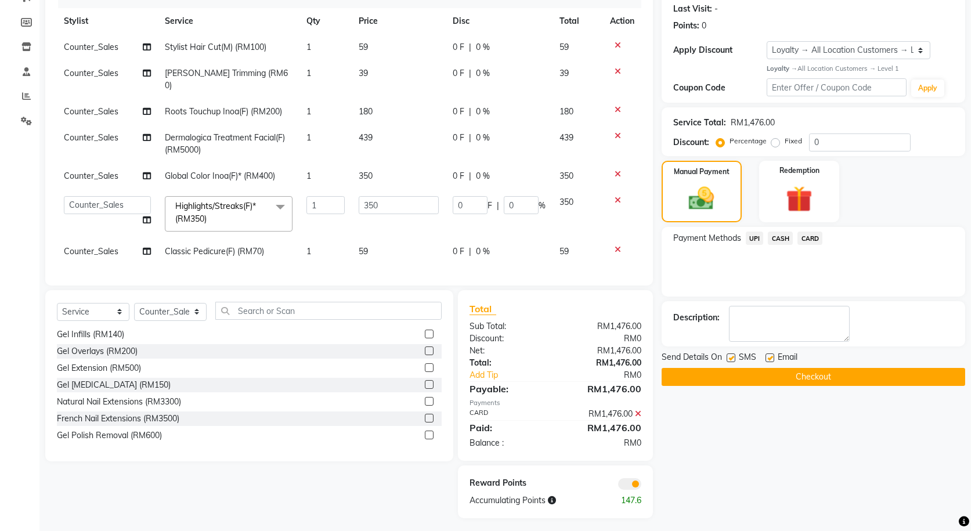
scroll to position [162, 0]
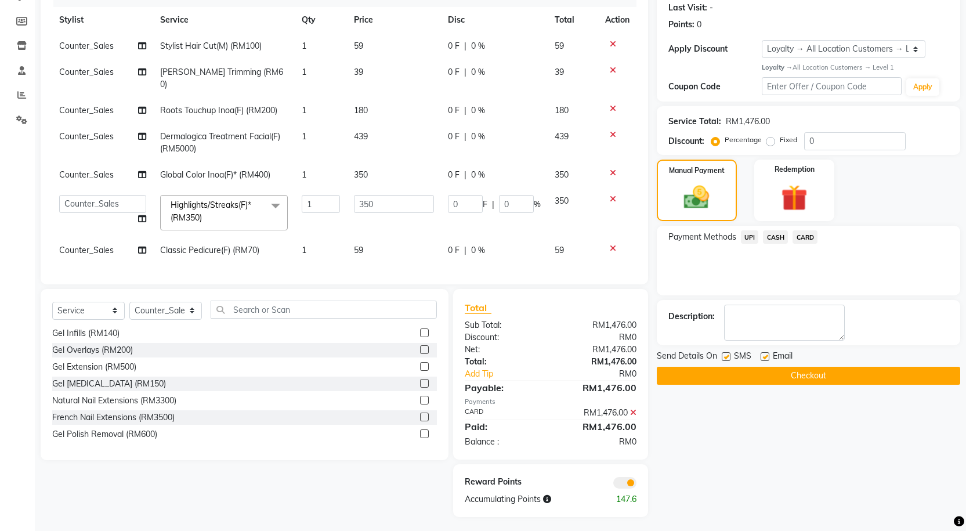
click at [627, 477] on span at bounding box center [624, 483] width 23 height 12
click at [636, 484] on input "checkbox" at bounding box center [636, 484] width 0 height 0
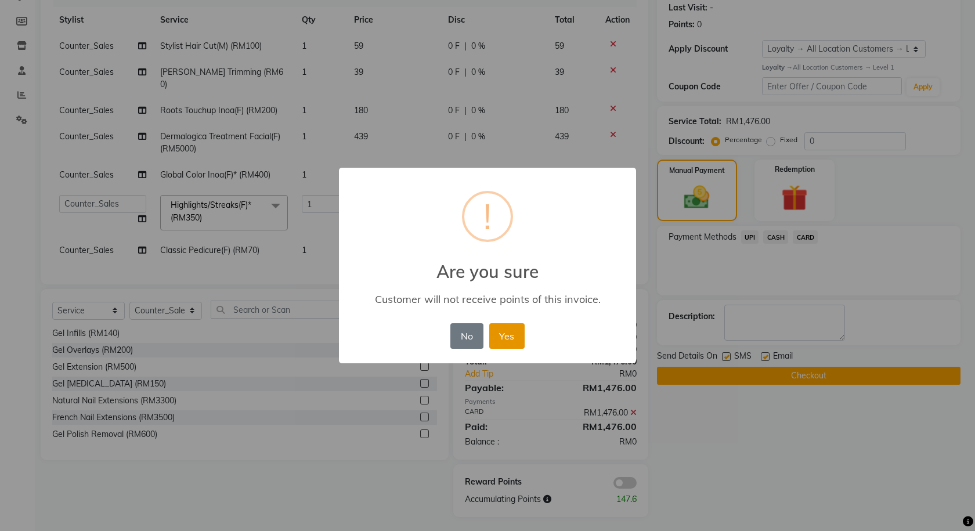
click at [521, 338] on button "Yes" at bounding box center [506, 336] width 35 height 26
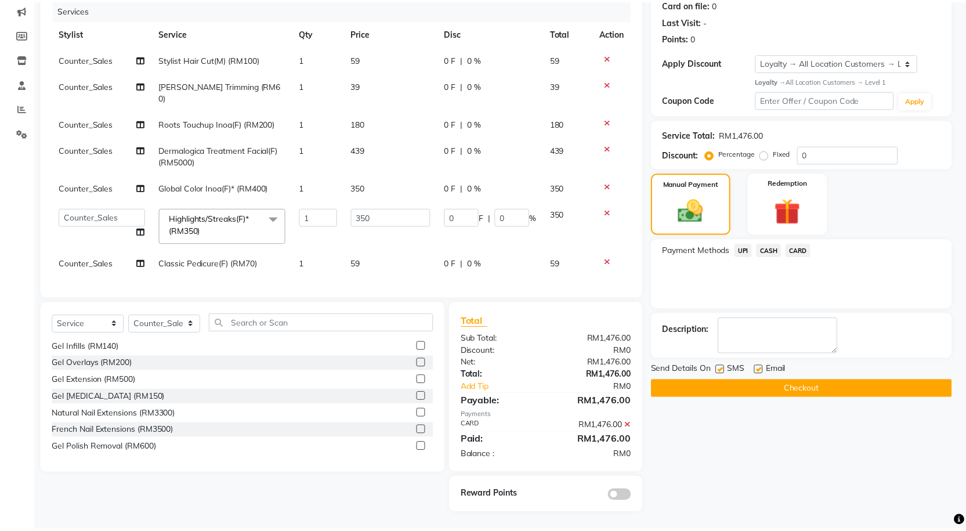
scroll to position [145, 0]
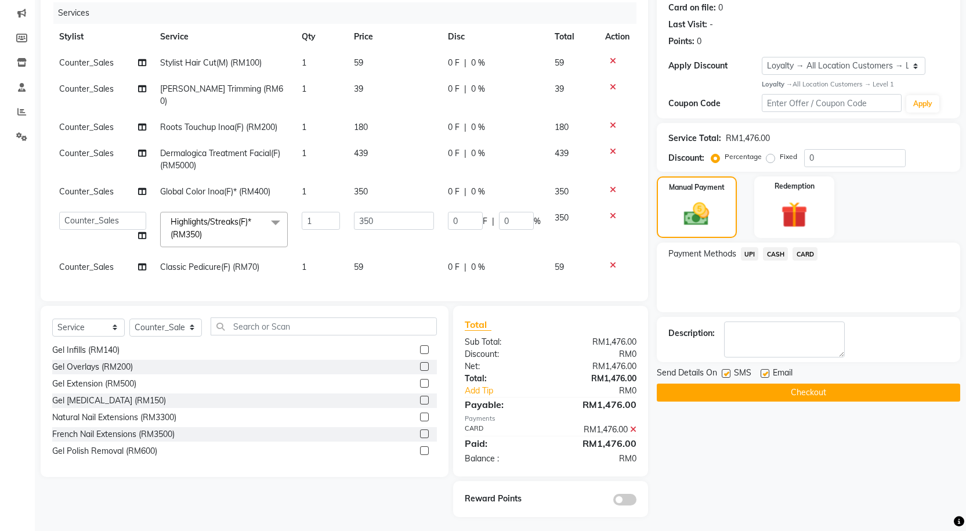
click at [746, 394] on button "Checkout" at bounding box center [808, 392] width 303 height 18
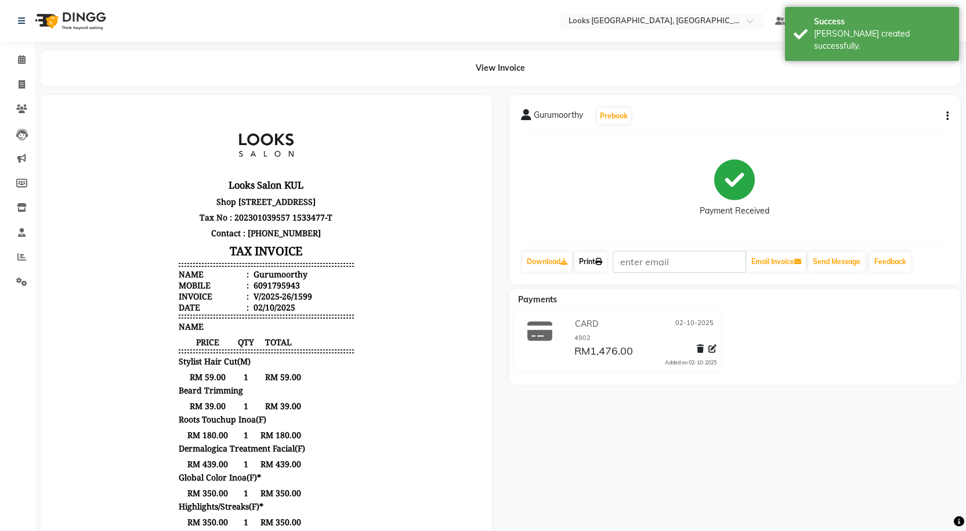
click at [592, 267] on link "Print" at bounding box center [590, 262] width 32 height 20
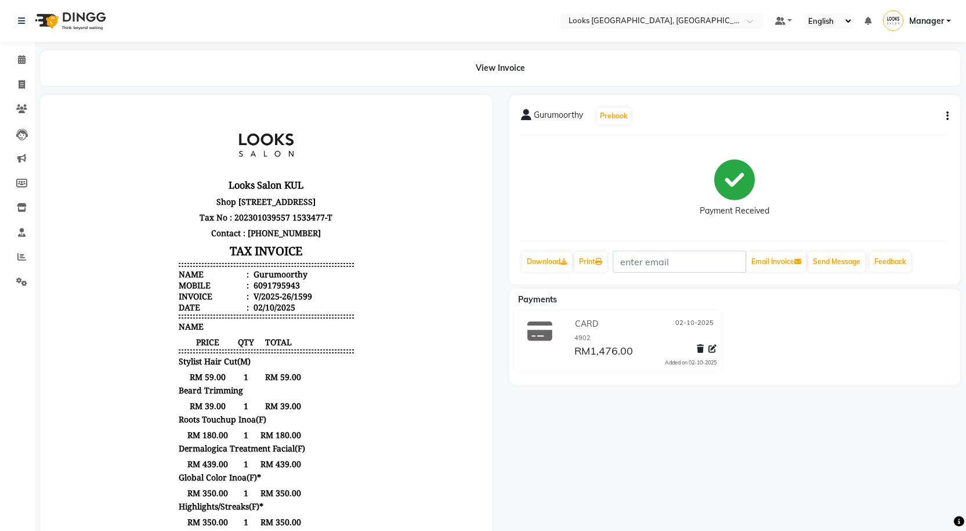
click at [608, 258] on div "Print" at bounding box center [590, 262] width 35 height 22
click at [607, 259] on link "Print" at bounding box center [590, 262] width 32 height 20
drag, startPoint x: 35, startPoint y: 79, endPoint x: 26, endPoint y: 83, distance: 9.9
click at [32, 80] on div "View Invoice" at bounding box center [500, 67] width 937 height 35
click at [26, 83] on span at bounding box center [22, 84] width 20 height 13
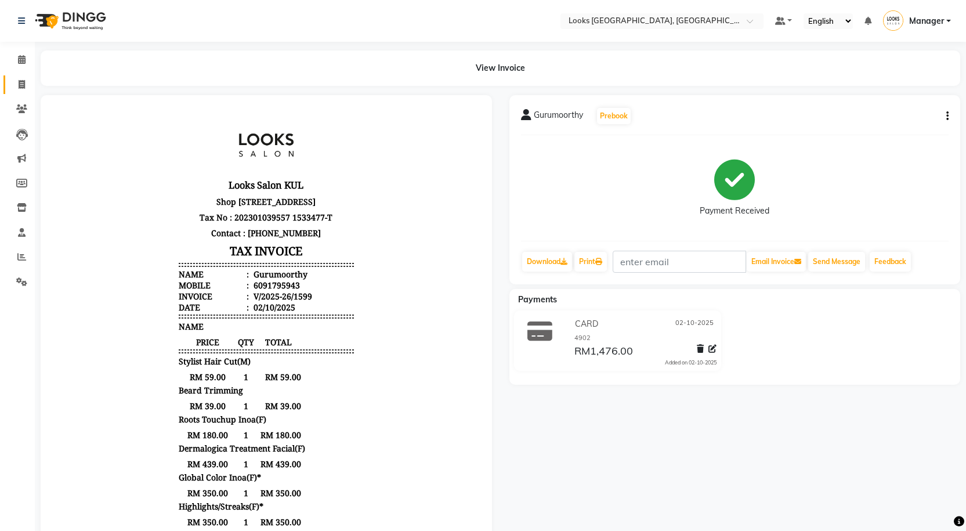
select select "service"
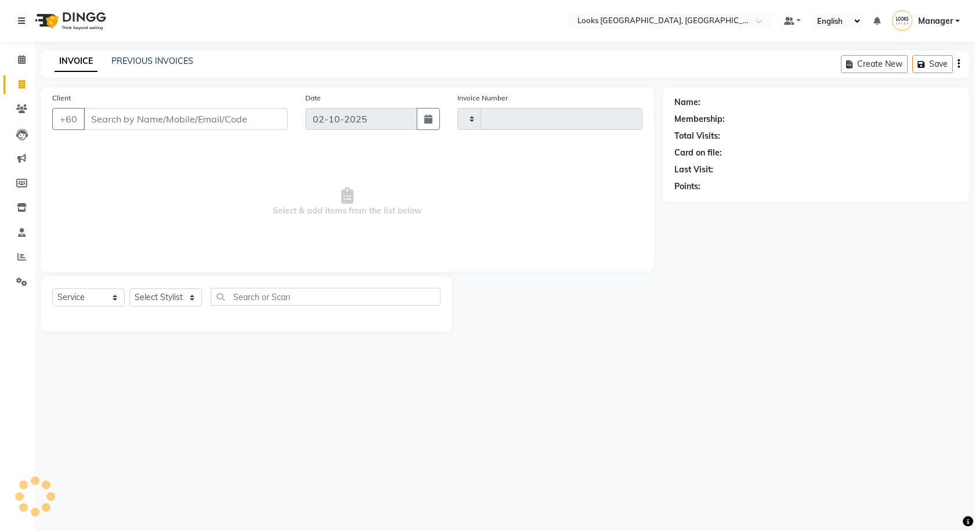
type input "1600"
select select "8109"
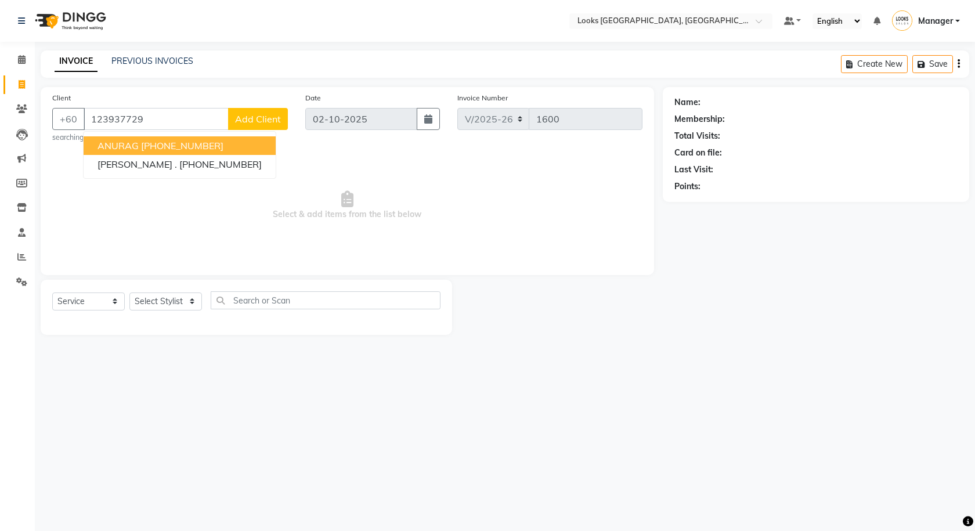
type input "123937729"
drag, startPoint x: 273, startPoint y: 156, endPoint x: 273, endPoint y: 144, distance: 12.2
click at [274, 156] on span "Select & add items from the list below" at bounding box center [347, 205] width 590 height 116
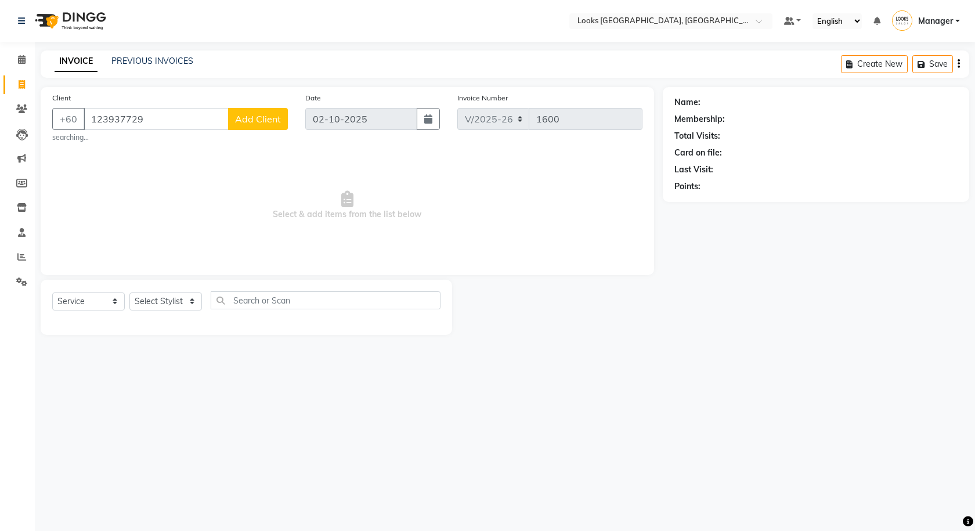
click at [265, 126] on button "Add Client" at bounding box center [258, 119] width 60 height 22
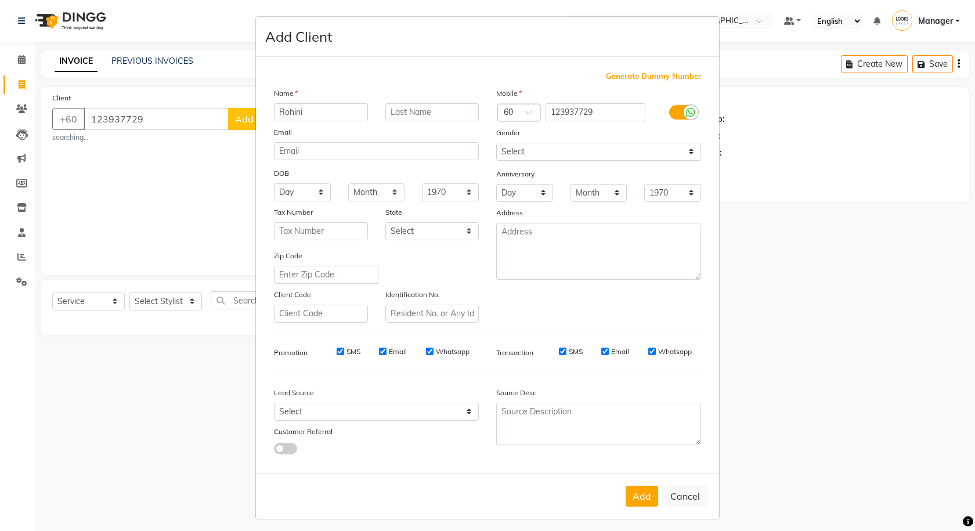
scroll to position [5, 0]
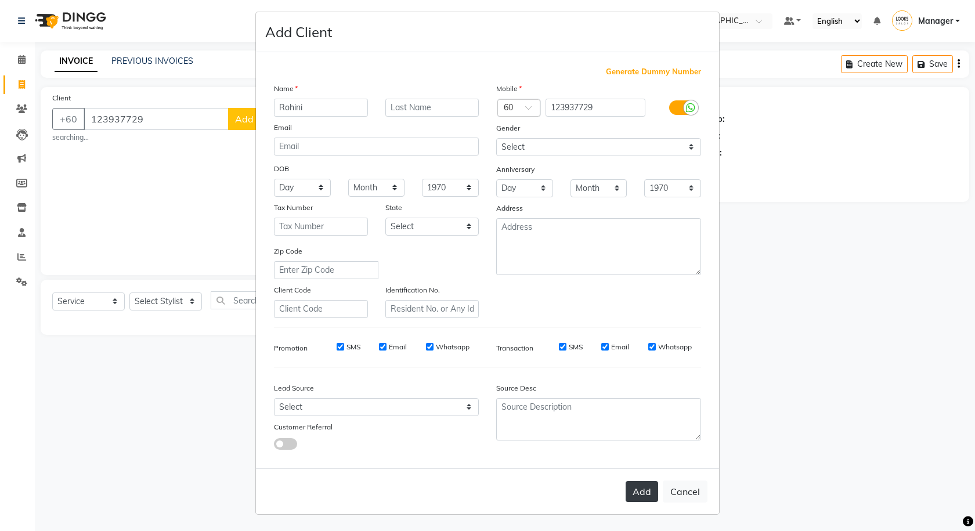
type input "Rohini"
click at [646, 498] on button "Add" at bounding box center [641, 491] width 32 height 21
select select
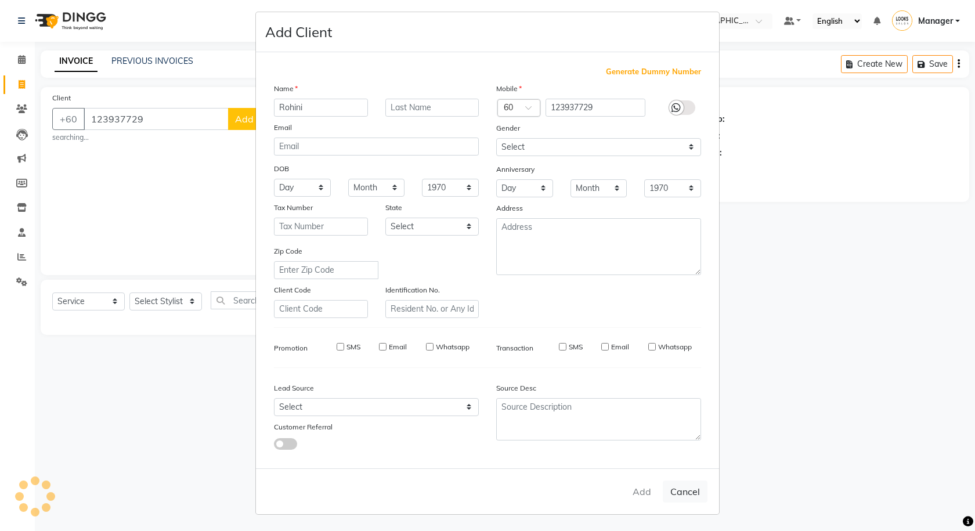
select select
checkbox input "false"
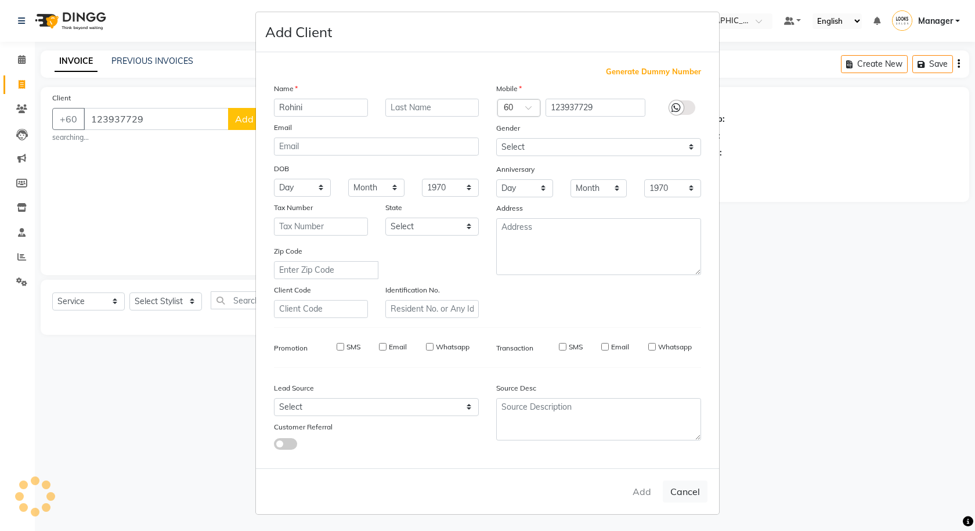
checkbox input "false"
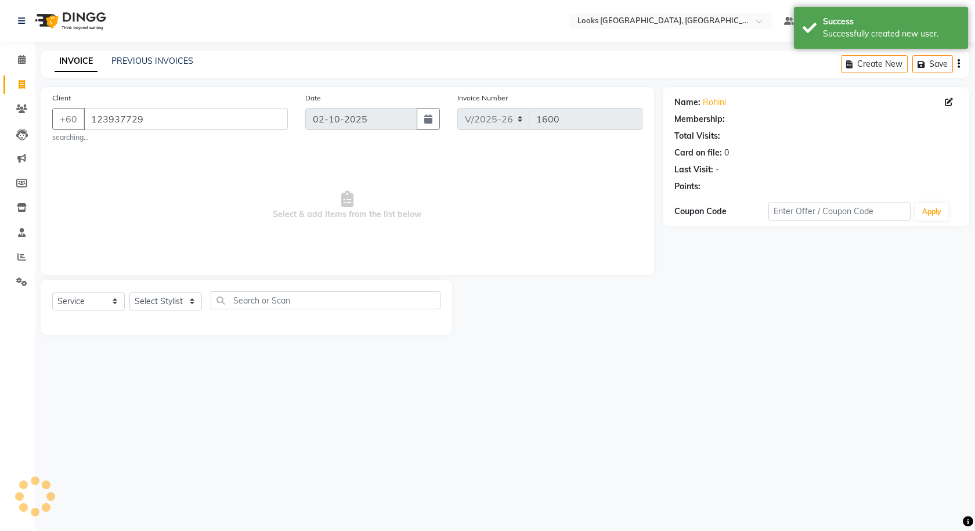
select select "1: Object"
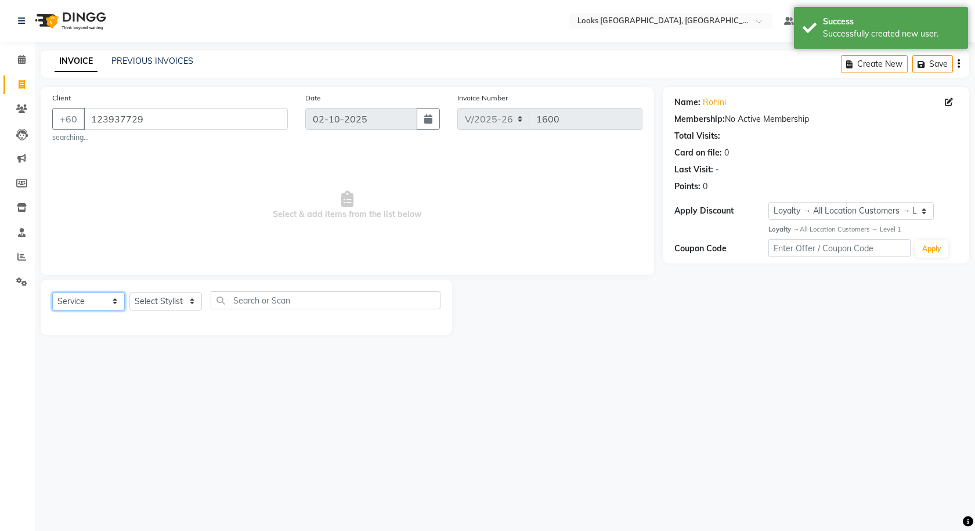
click at [90, 303] on select "Select Service Product Membership Package Voucher Prepaid Gift Card" at bounding box center [88, 301] width 73 height 18
drag, startPoint x: 90, startPoint y: 303, endPoint x: 158, endPoint y: 299, distance: 67.4
click at [90, 303] on select "Select Service Product Membership Package Voucher Prepaid Gift Card" at bounding box center [88, 301] width 73 height 18
click at [158, 299] on select "Select Stylist Alvina_ pdct Awaiz_Mgr Beenish Counter_Sales [PERSON_NAME] Deven…" at bounding box center [165, 301] width 73 height 18
drag, startPoint x: 158, startPoint y: 299, endPoint x: 201, endPoint y: 300, distance: 43.5
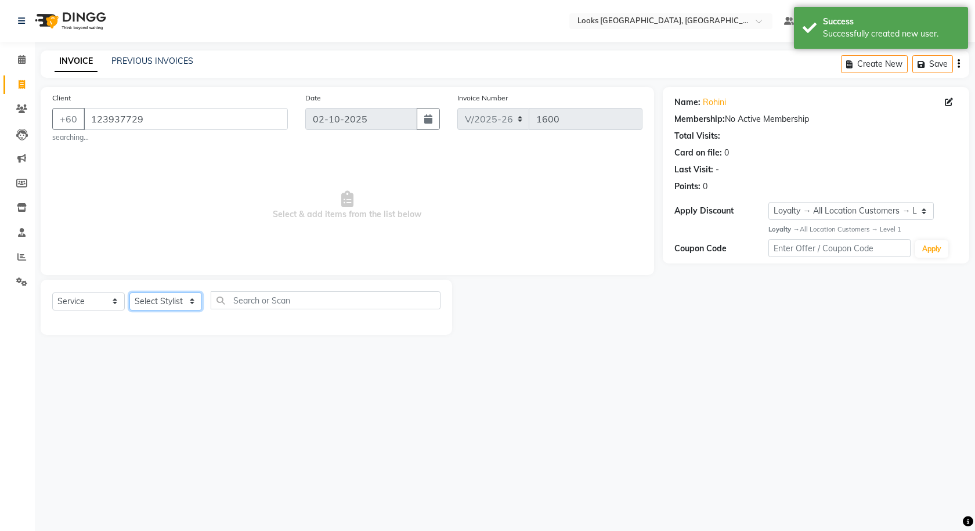
click at [158, 299] on select "Select Stylist Alvina_ pdct Awaiz_Mgr Beenish Counter_Sales [PERSON_NAME] Deven…" at bounding box center [165, 301] width 73 height 18
click at [215, 299] on input "text" at bounding box center [326, 300] width 230 height 18
click at [231, 294] on input "text" at bounding box center [326, 300] width 230 height 18
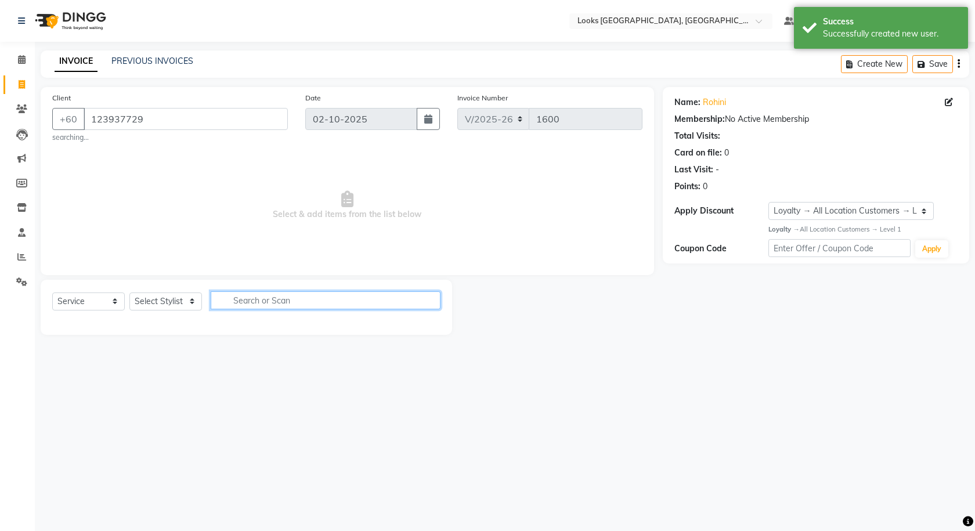
click at [234, 297] on input "text" at bounding box center [326, 300] width 230 height 18
click at [235, 298] on input "text" at bounding box center [326, 300] width 230 height 18
click at [194, 303] on select "Select Stylist Alvina_ pdct Awaiz_Mgr Beenish Counter_Sales [PERSON_NAME] Deven…" at bounding box center [165, 301] width 73 height 18
select select "75538"
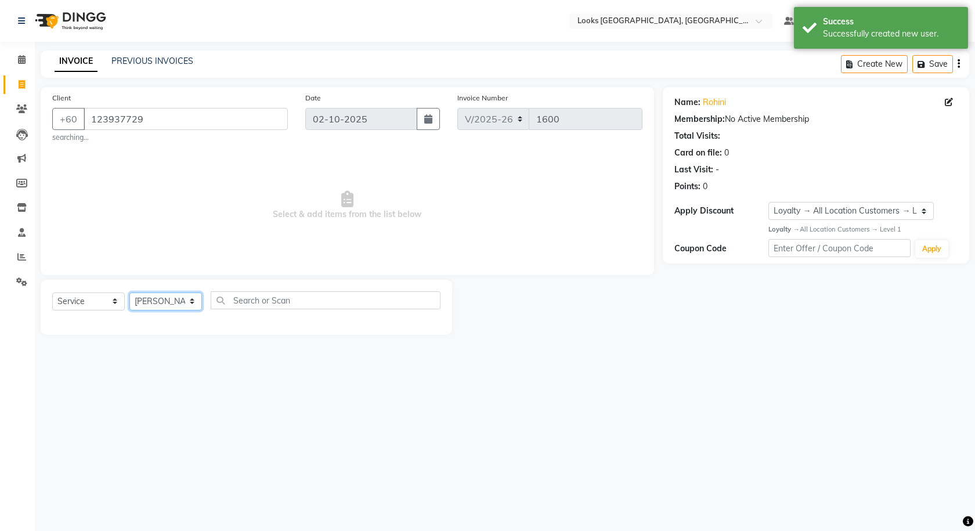
click at [129, 292] on select "Select Stylist Alvina_ pdct Awaiz_Mgr Beenish Counter_Sales [PERSON_NAME] Deven…" at bounding box center [165, 301] width 73 height 18
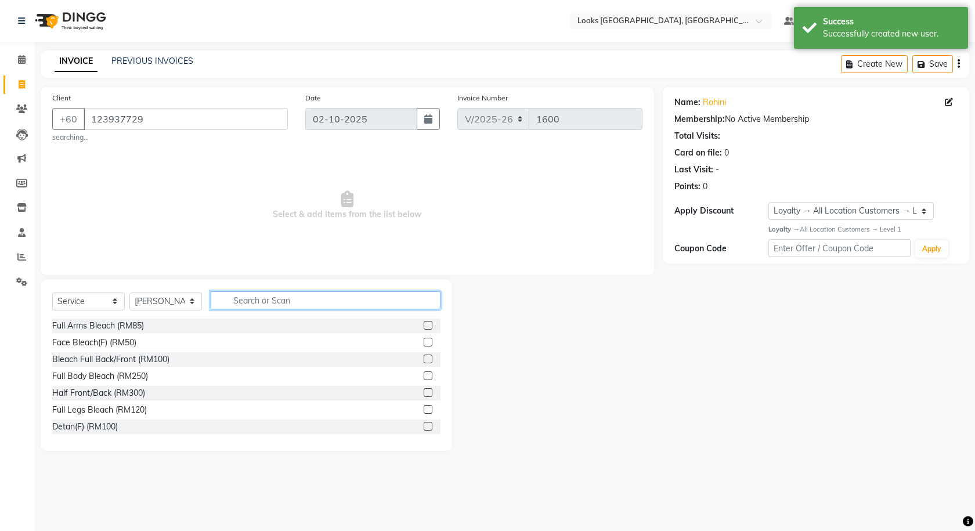
click at [271, 301] on input "text" at bounding box center [326, 300] width 230 height 18
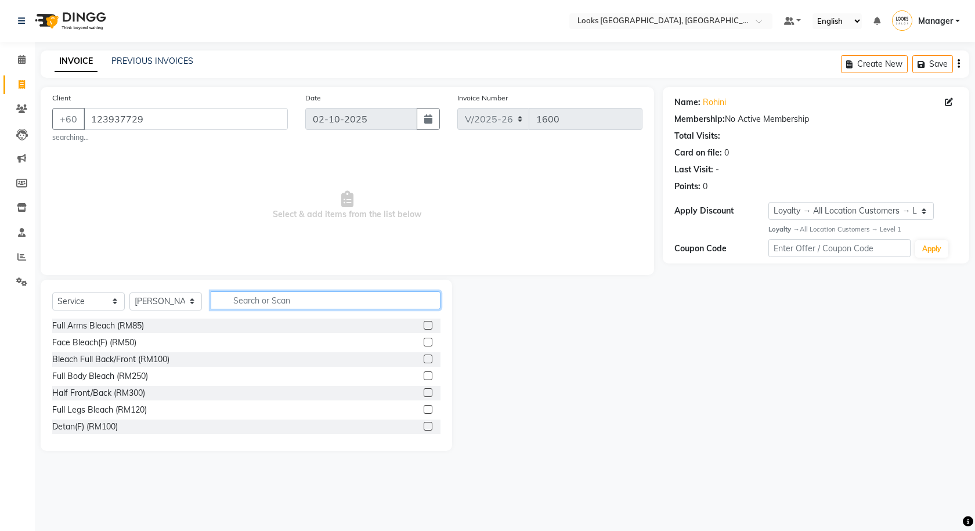
click at [271, 301] on input "text" at bounding box center [326, 300] width 230 height 18
type input "R"
type input "hair"
click at [423, 326] on label at bounding box center [427, 325] width 9 height 9
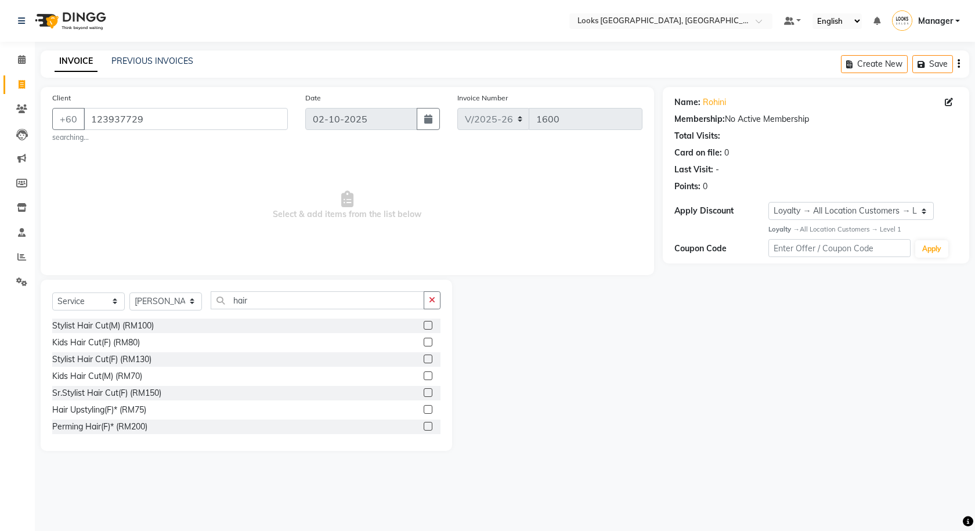
click at [423, 326] on input "checkbox" at bounding box center [427, 326] width 8 height 8
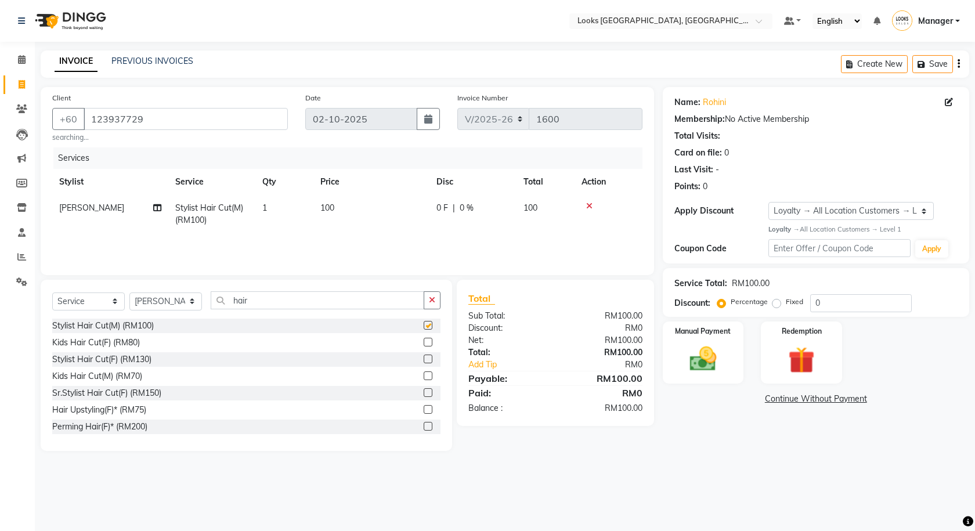
checkbox input "false"
click at [336, 202] on td "100" at bounding box center [371, 214] width 116 height 38
select select "75538"
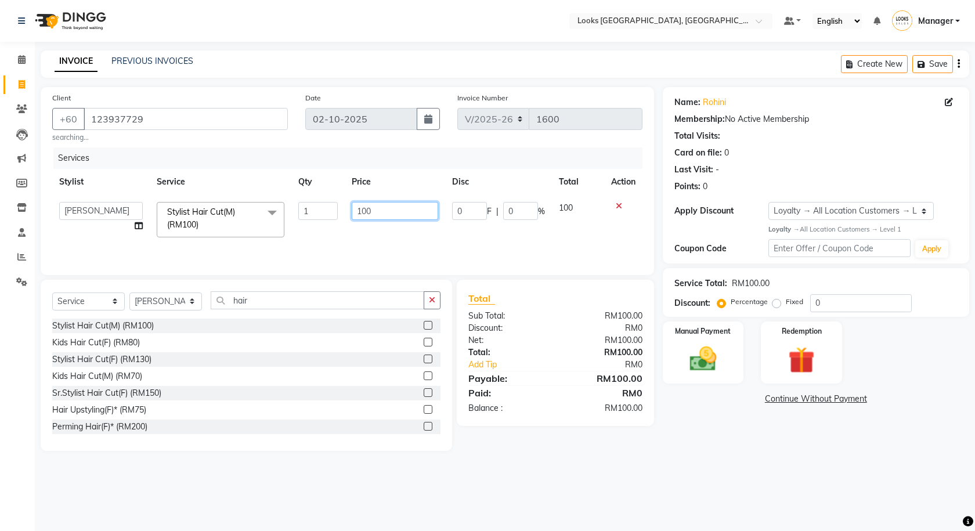
drag, startPoint x: 409, startPoint y: 220, endPoint x: 360, endPoint y: 218, distance: 49.3
click at [360, 218] on input "100" at bounding box center [395, 211] width 86 height 18
type input "1"
type input "79"
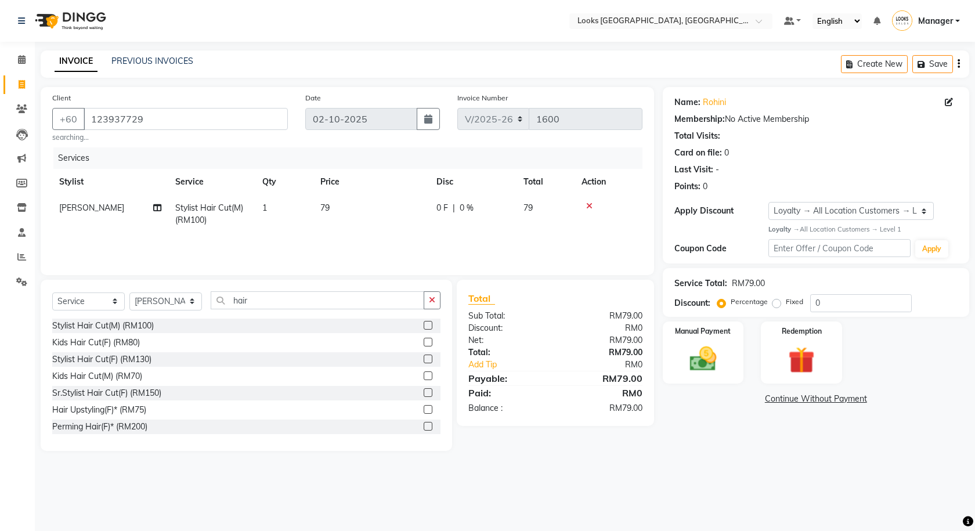
click at [649, 496] on div "Select Location × Looks [GEOGRAPHIC_DATA], [GEOGRAPHIC_DATA] Default Panel My P…" at bounding box center [487, 265] width 975 height 531
click at [715, 403] on link "Continue Without Payment" at bounding box center [816, 399] width 302 height 12
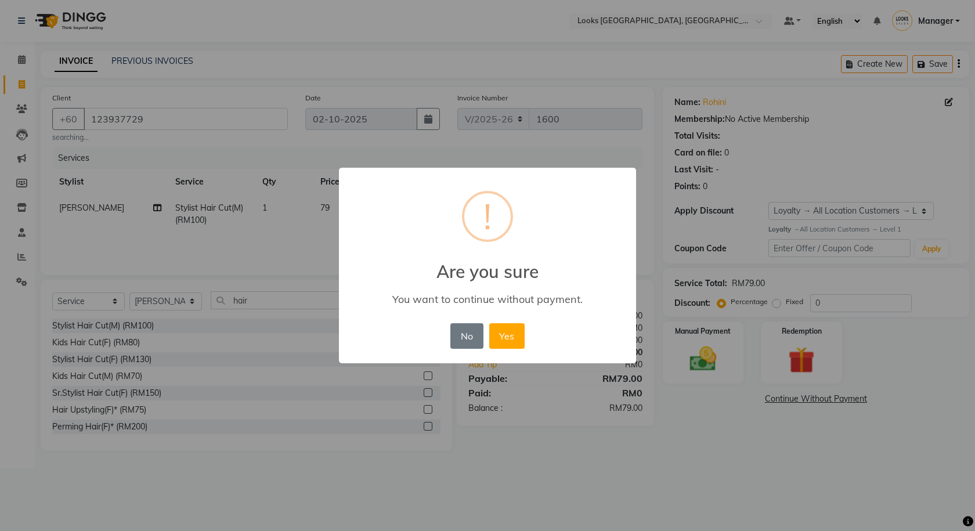
click at [694, 364] on div "× ! Are you sure You want to continue without payment. No No Yes" at bounding box center [487, 265] width 975 height 531
click at [470, 338] on button "No" at bounding box center [466, 336] width 32 height 26
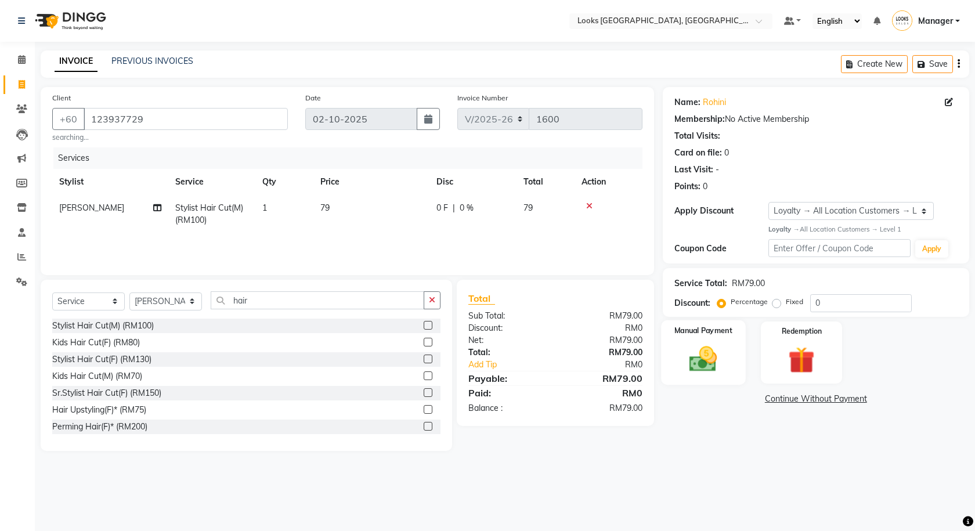
click at [690, 346] on img at bounding box center [702, 359] width 45 height 32
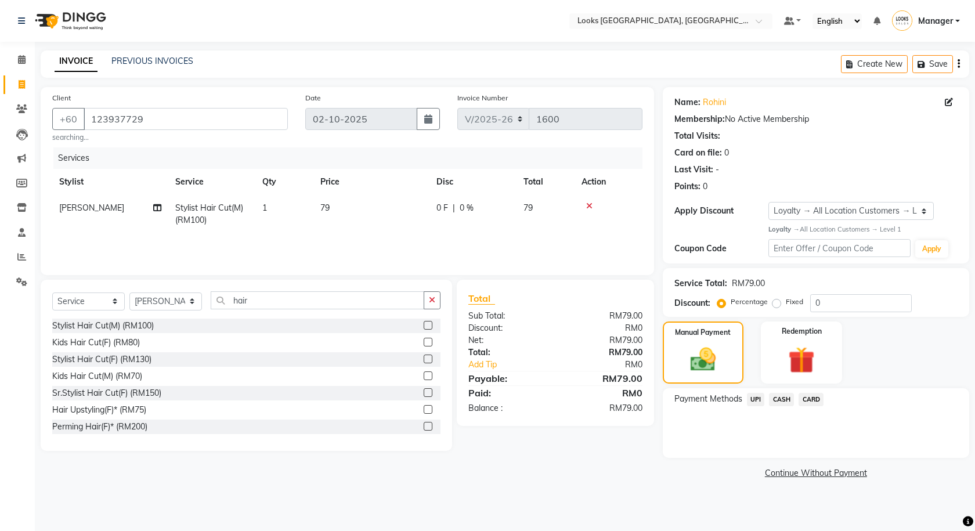
click at [816, 398] on span "CARD" at bounding box center [810, 399] width 25 height 13
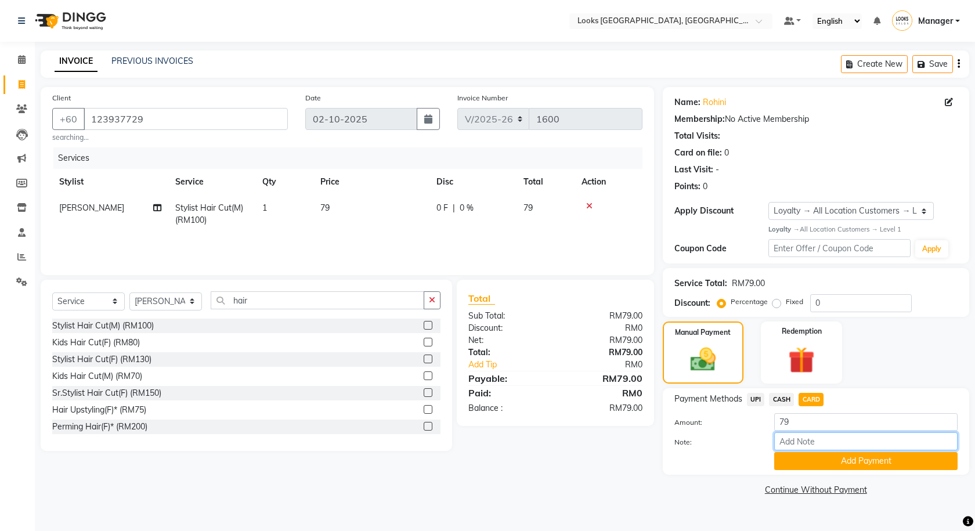
click at [796, 442] on input "Note:" at bounding box center [865, 441] width 183 height 18
type input "6437"
click at [825, 465] on button "Add Payment" at bounding box center [865, 461] width 183 height 18
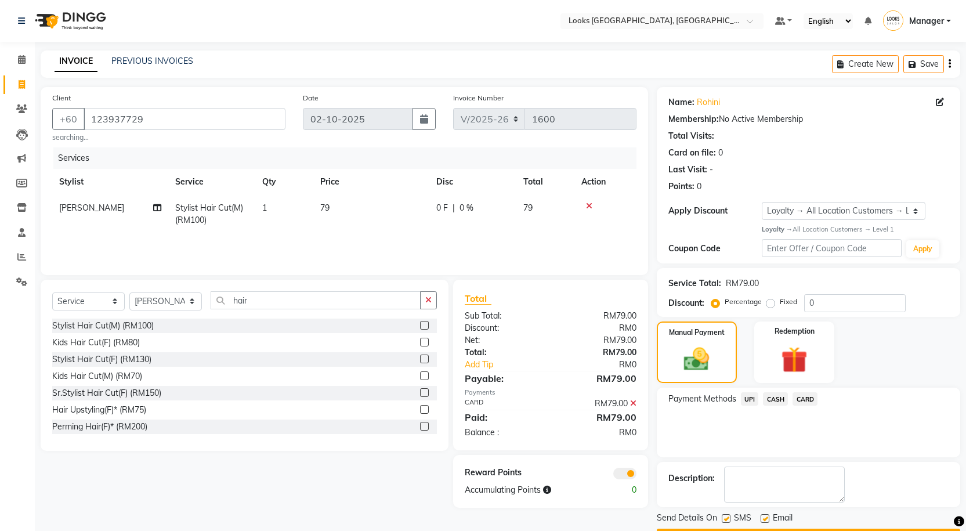
click at [615, 484] on div "0" at bounding box center [621, 490] width 47 height 12
click at [622, 477] on span at bounding box center [624, 474] width 23 height 12
click at [636, 475] on input "checkbox" at bounding box center [636, 475] width 0 height 0
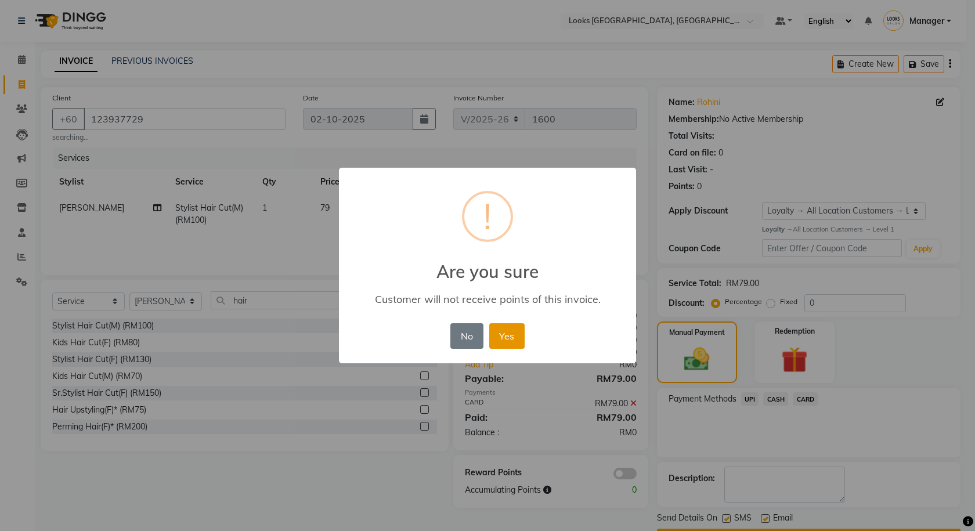
click at [495, 332] on button "Yes" at bounding box center [506, 336] width 35 height 26
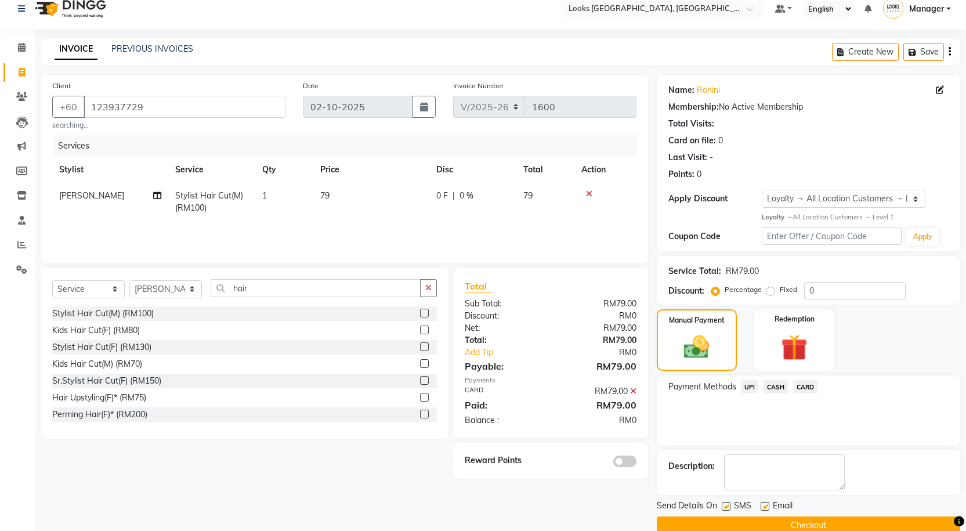
scroll to position [33, 0]
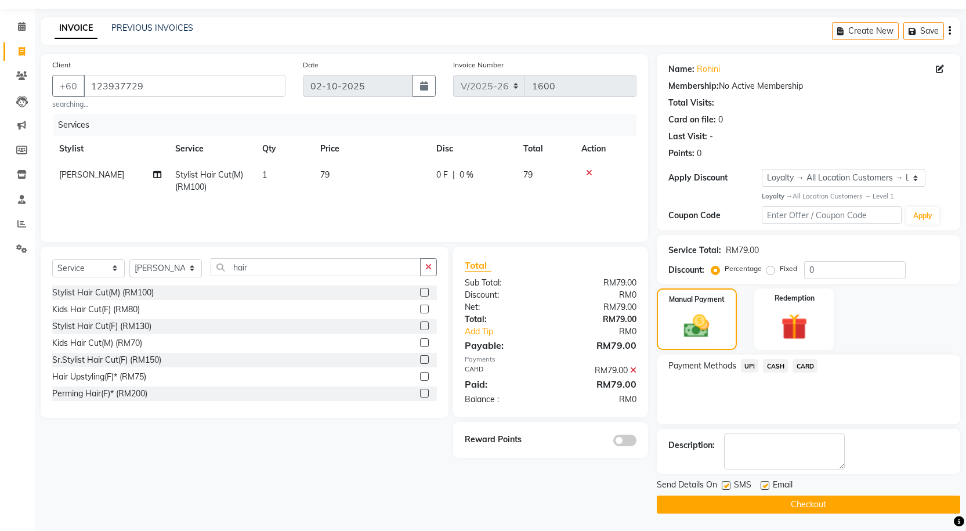
click at [716, 497] on button "Checkout" at bounding box center [808, 504] width 303 height 18
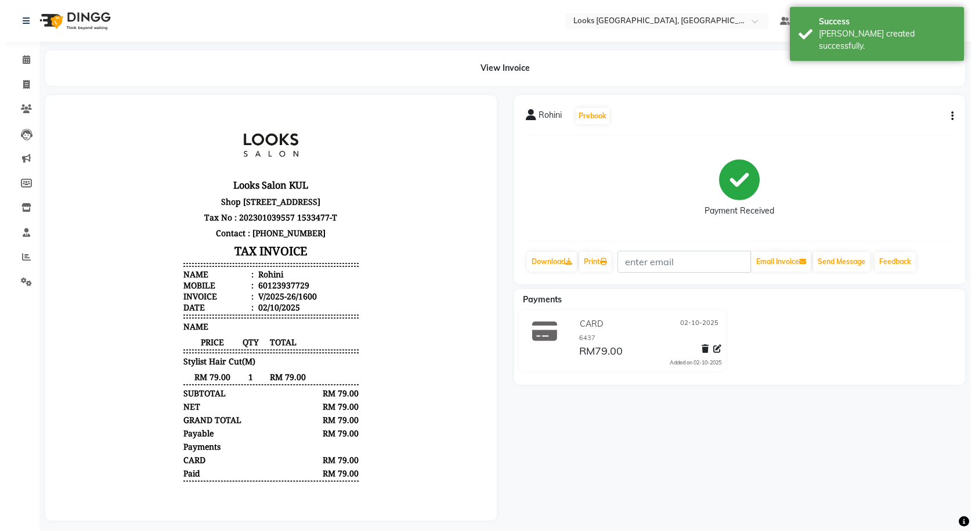
scroll to position [9, 0]
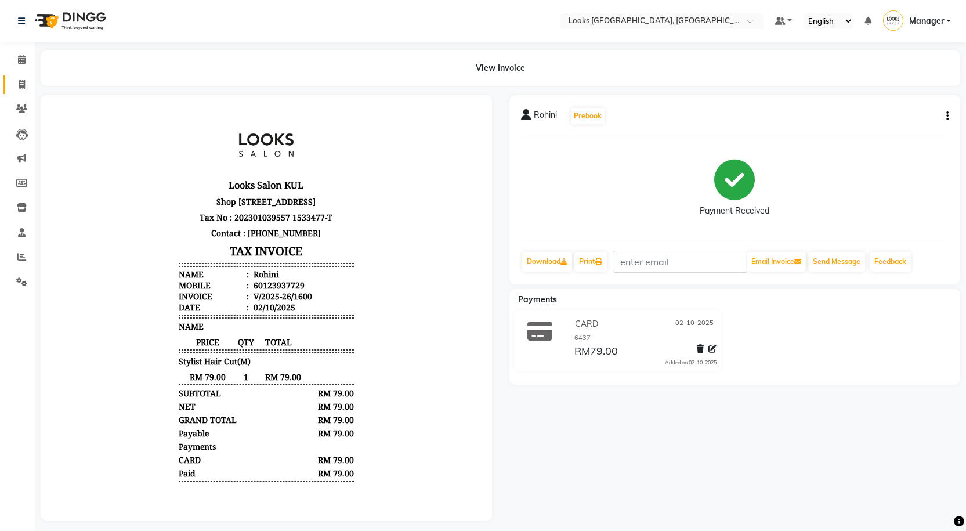
click at [13, 77] on link "Invoice" at bounding box center [17, 84] width 28 height 19
select select "service"
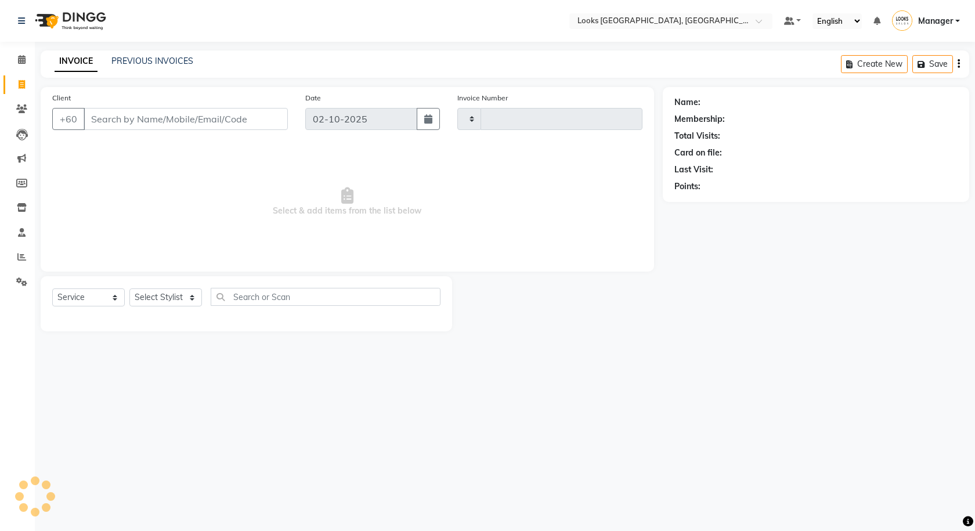
type input "1601"
select select "8109"
click at [137, 48] on div "Select Location × Looks [GEOGRAPHIC_DATA], [GEOGRAPHIC_DATA] Default Panel My P…" at bounding box center [487, 265] width 975 height 531
click at [138, 53] on div "INVOICE PREVIOUS INVOICES Create New Save" at bounding box center [505, 63] width 928 height 27
click at [138, 56] on link "PREVIOUS INVOICES" at bounding box center [152, 61] width 82 height 10
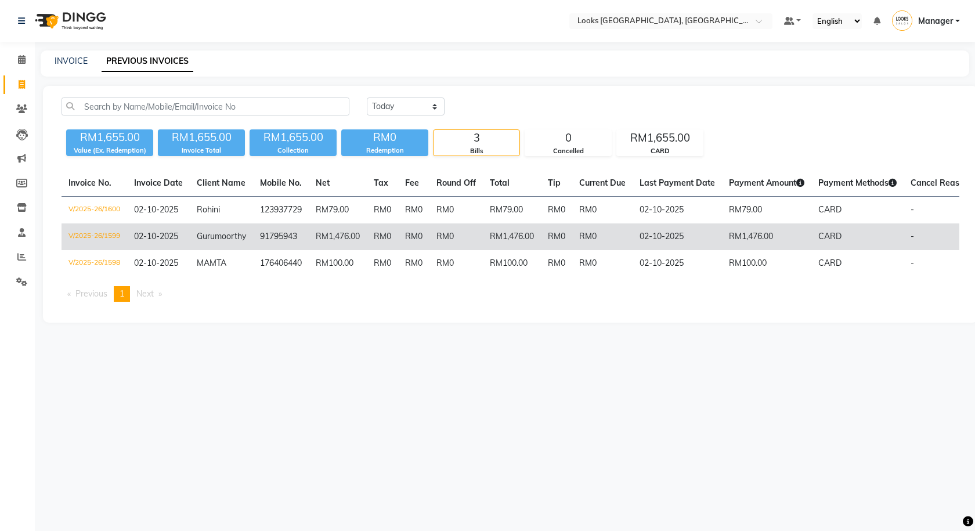
click at [184, 231] on td "02-10-2025" at bounding box center [158, 236] width 63 height 27
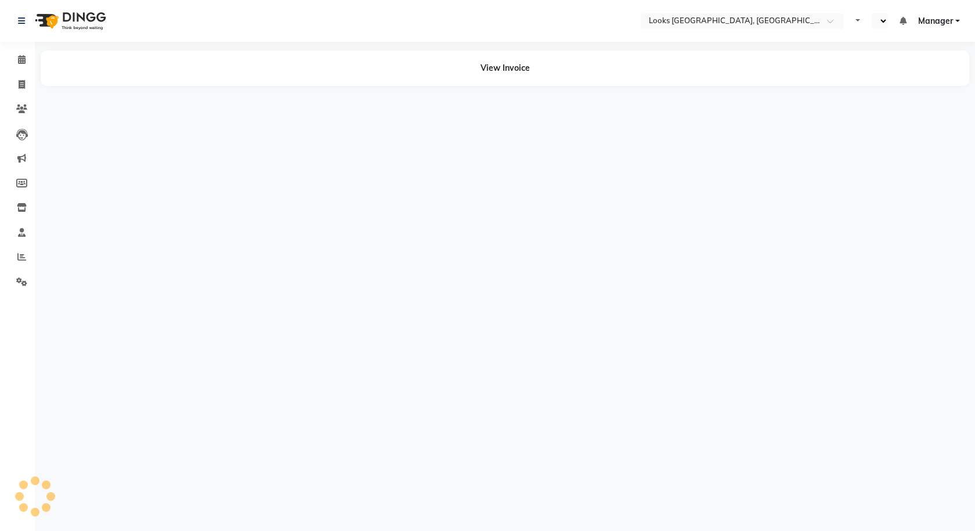
select select "en"
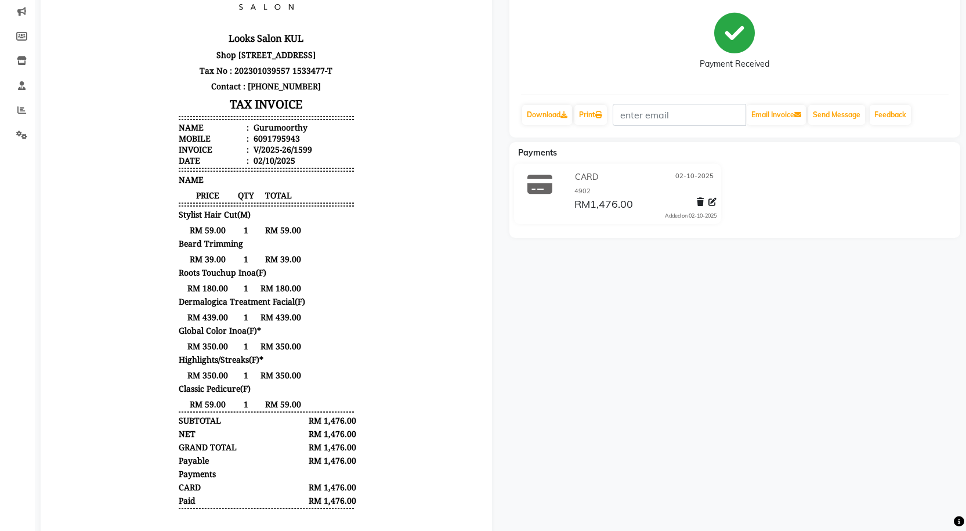
scroll to position [174, 0]
